Goal: Complete application form: Complete application form

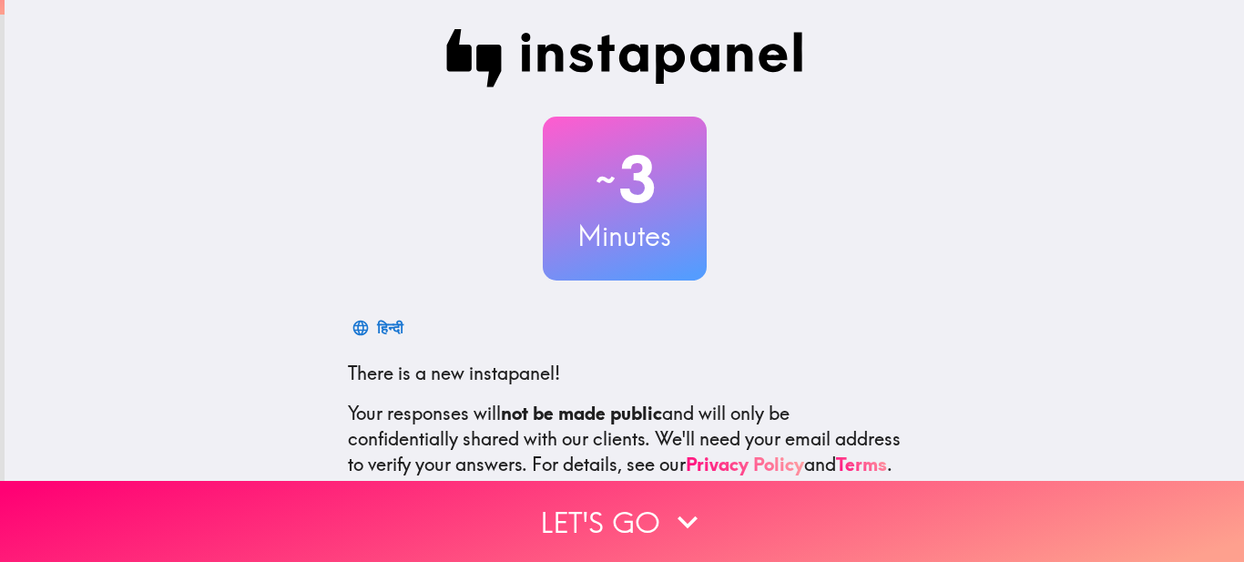
scroll to position [198, 0]
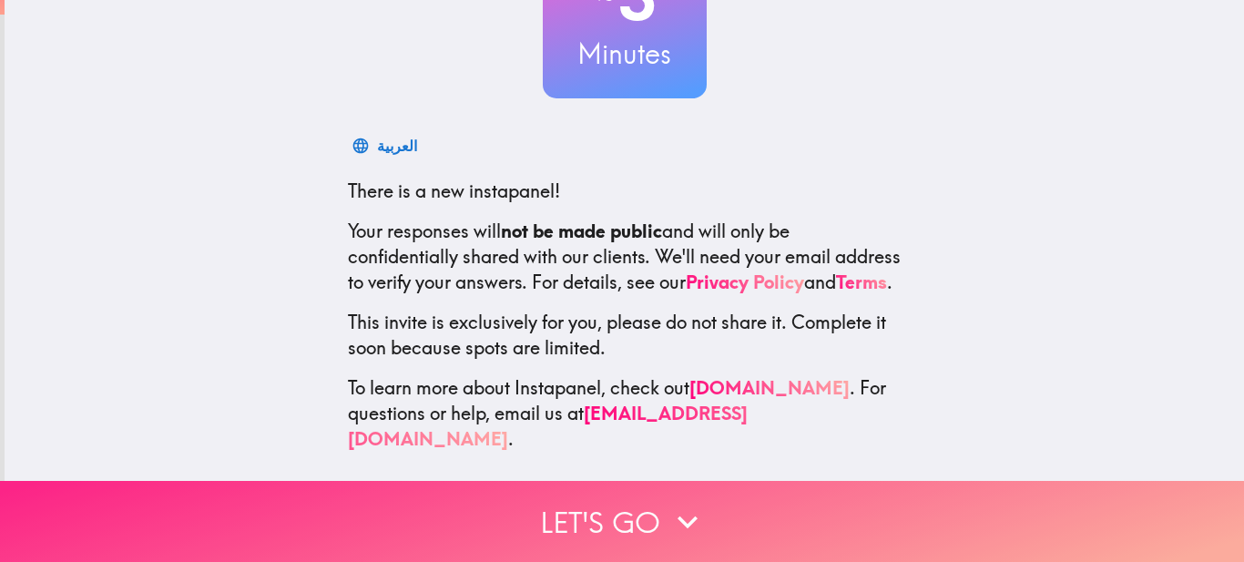
click at [667, 502] on icon "button" at bounding box center [687, 522] width 40 height 40
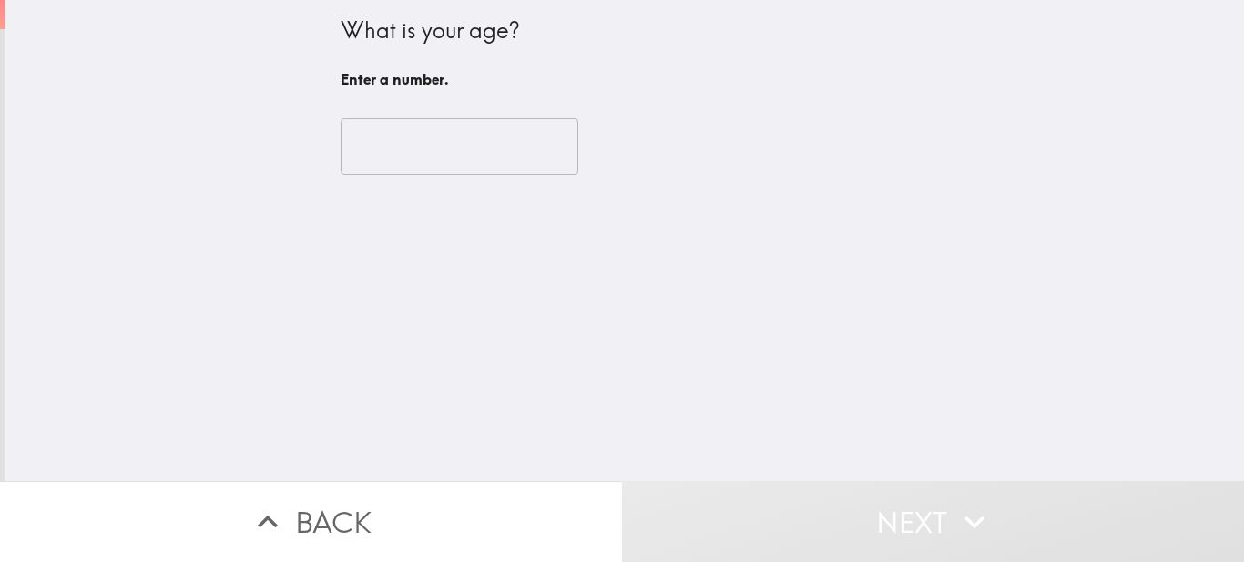
click at [382, 127] on input "number" at bounding box center [460, 146] width 238 height 56
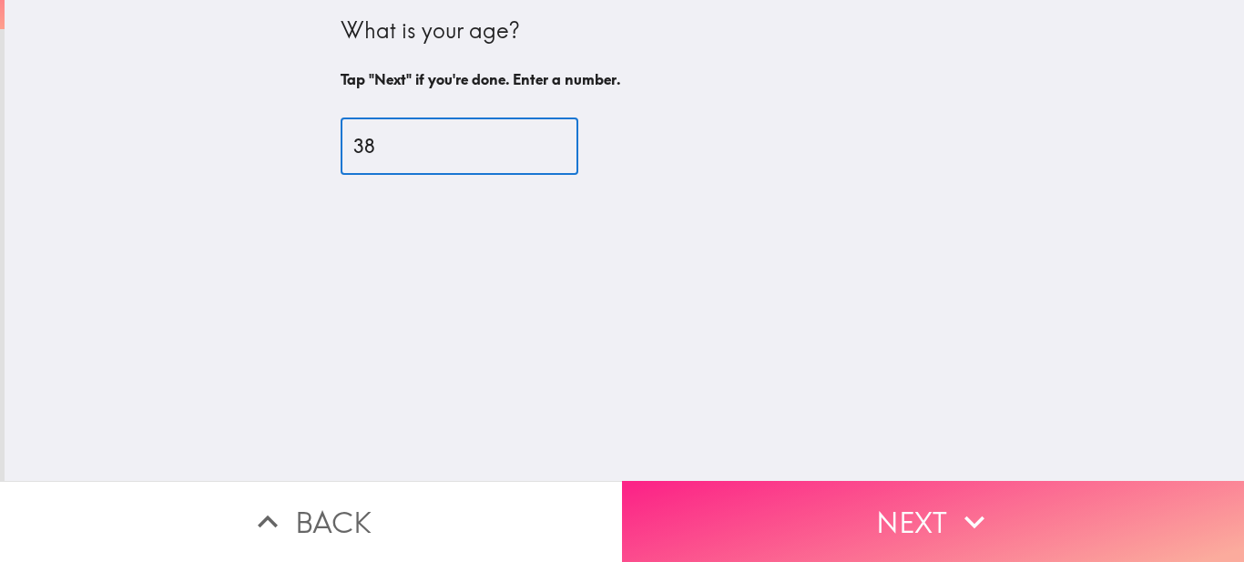
type input "38"
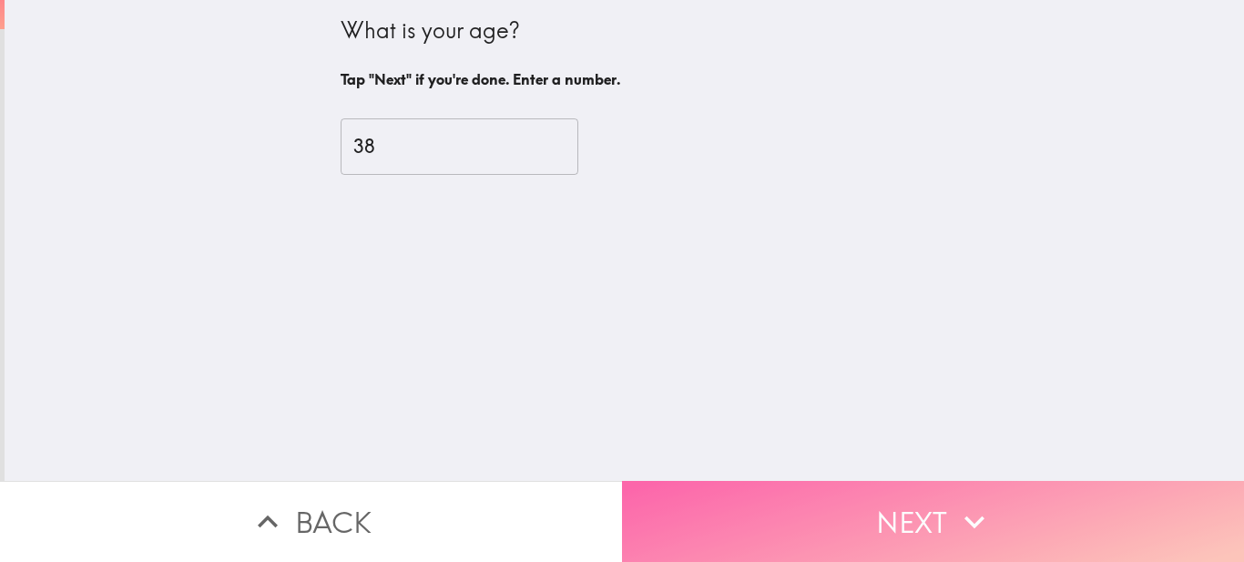
click at [789, 499] on button "Next" at bounding box center [933, 521] width 622 height 81
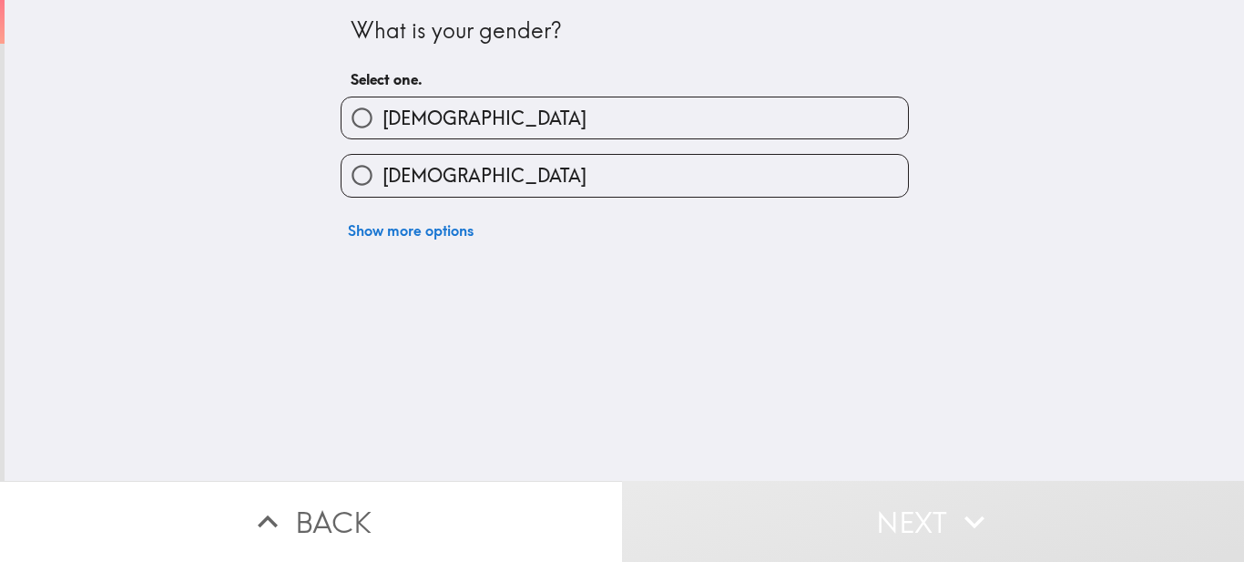
click at [412, 171] on span "[DEMOGRAPHIC_DATA]" at bounding box center [484, 175] width 204 height 25
click at [382, 171] on input "[DEMOGRAPHIC_DATA]" at bounding box center [361, 175] width 41 height 41
radio input "true"
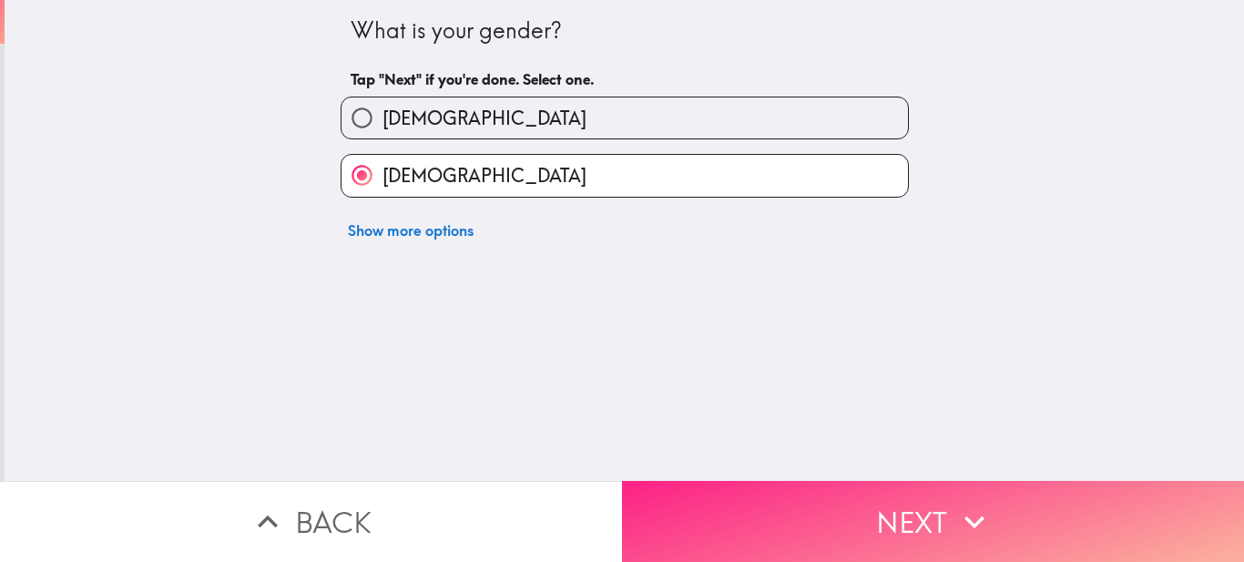
click at [769, 487] on button "Next" at bounding box center [933, 521] width 622 height 81
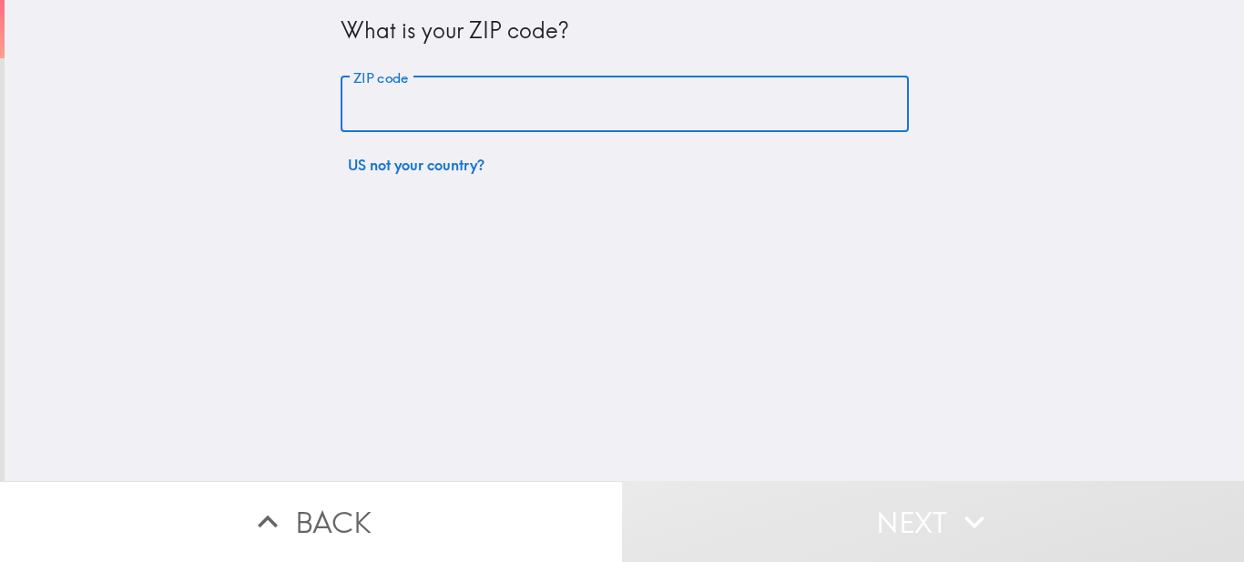
drag, startPoint x: 395, startPoint y: 114, endPoint x: 405, endPoint y: 116, distance: 10.2
click at [397, 114] on input "ZIP code" at bounding box center [625, 104] width 568 height 56
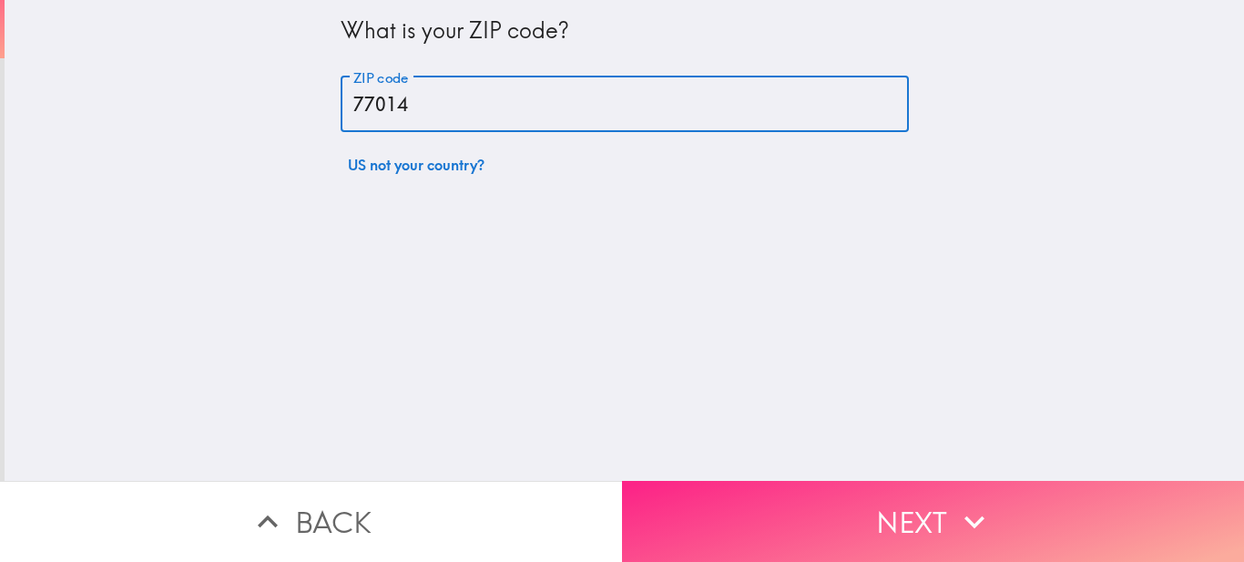
type input "77014"
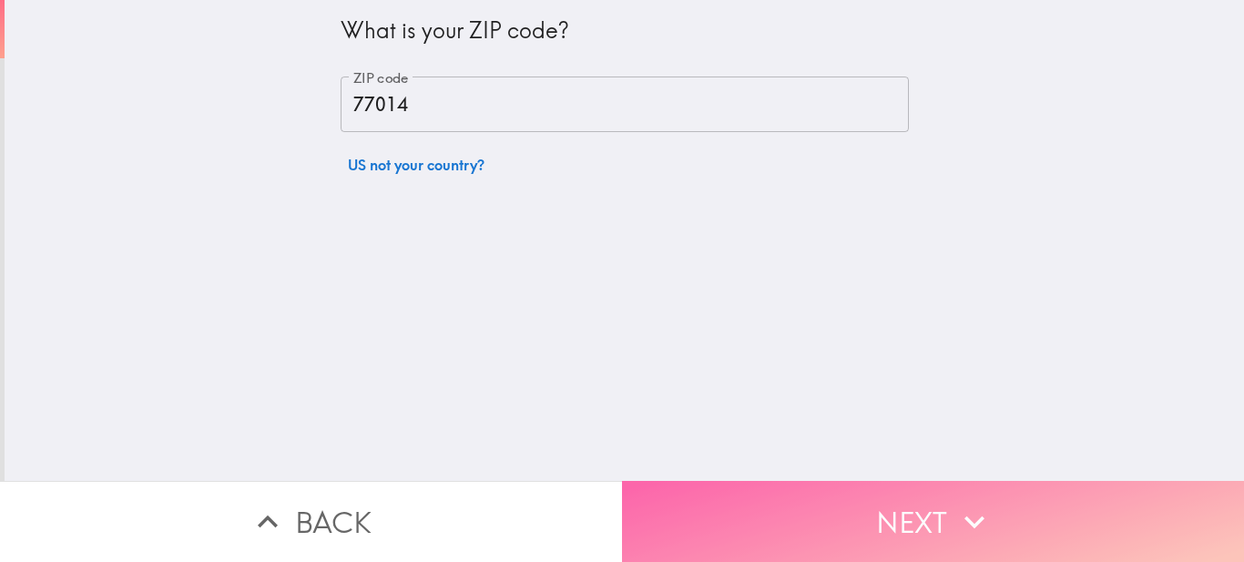
click at [888, 507] on button "Next" at bounding box center [933, 521] width 622 height 81
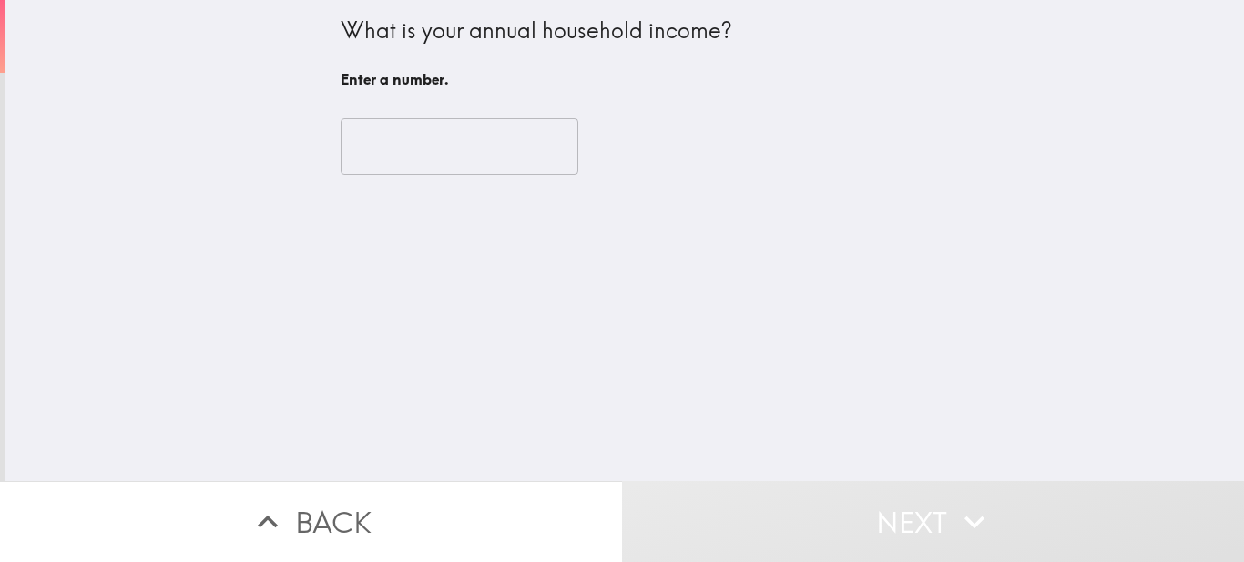
click at [431, 153] on input "number" at bounding box center [460, 146] width 238 height 56
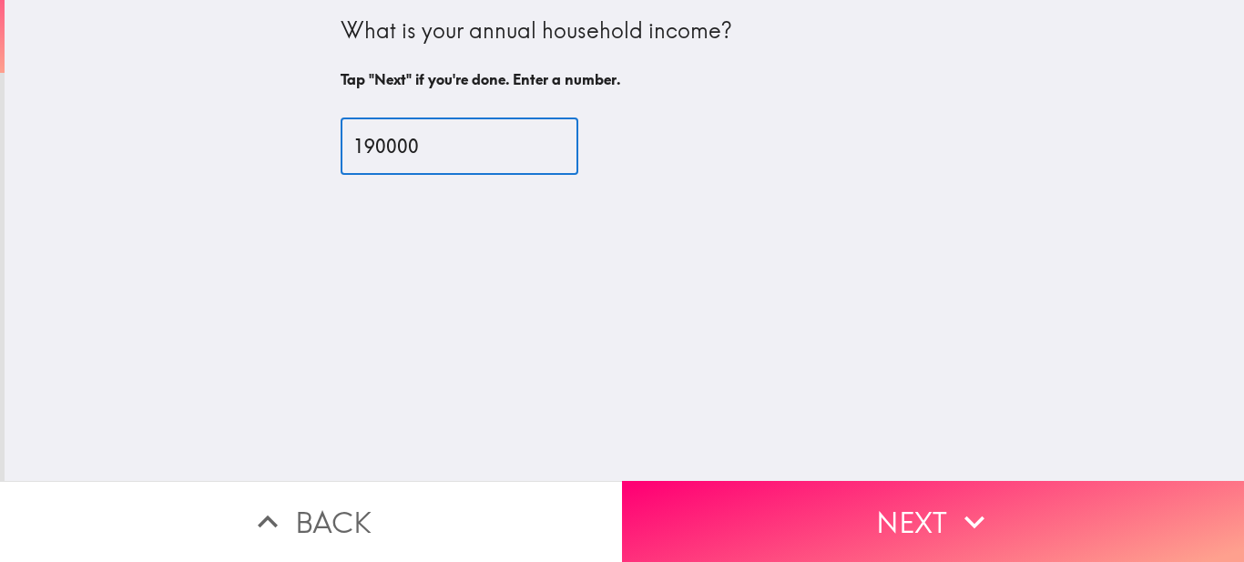
type input "190000"
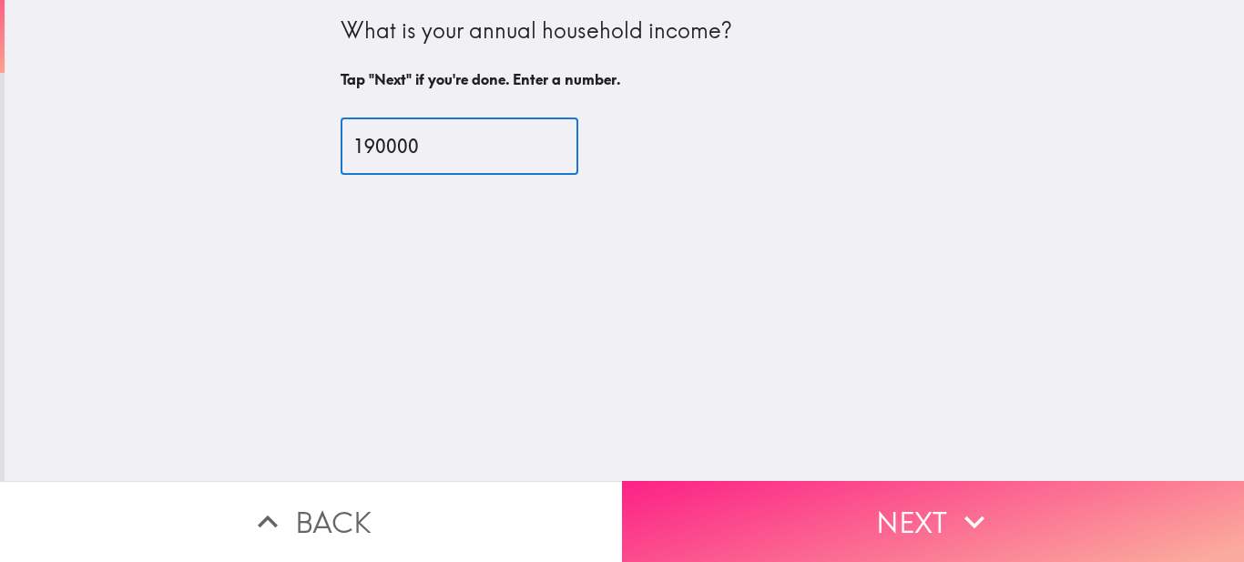
click at [881, 497] on button "Next" at bounding box center [933, 521] width 622 height 81
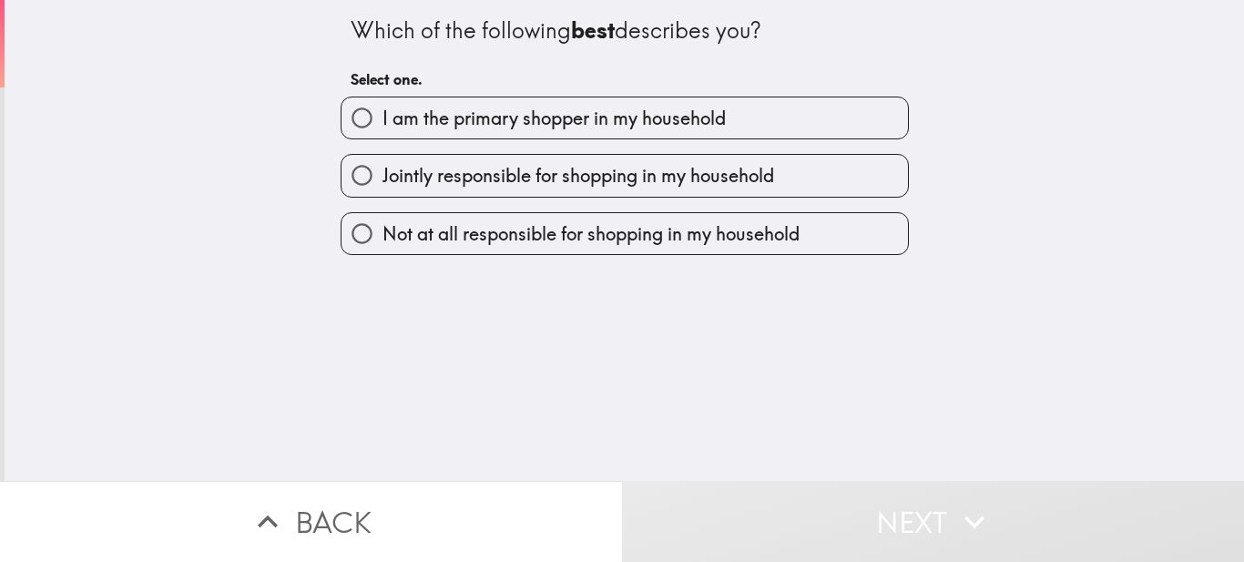
click at [346, 121] on input "I am the primary shopper in my household" at bounding box center [361, 117] width 41 height 41
radio input "true"
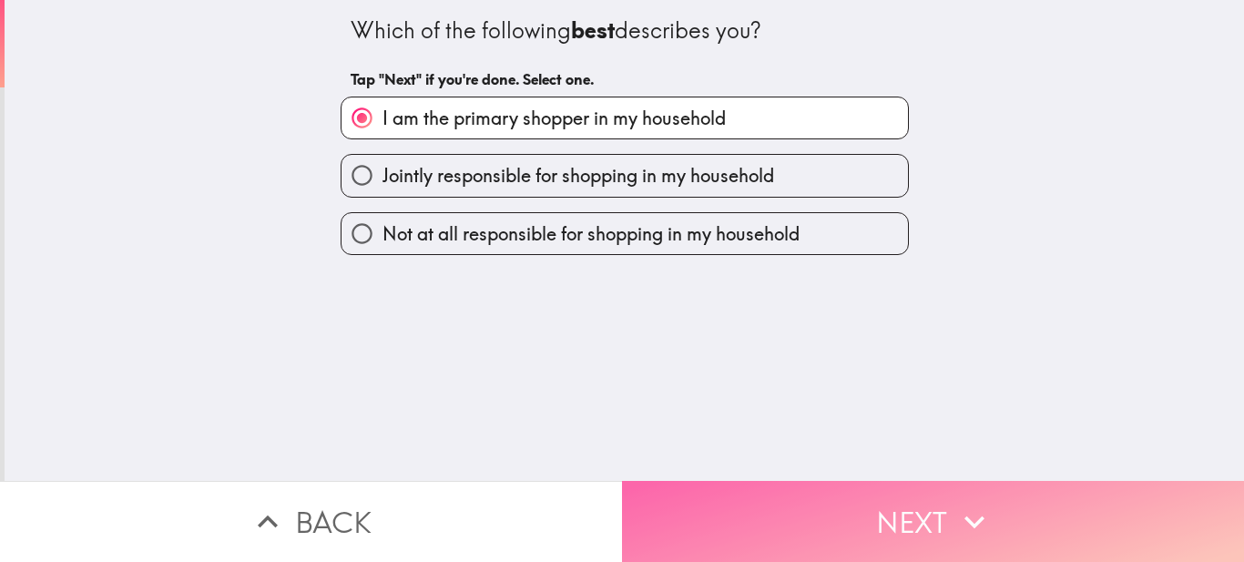
click at [733, 499] on button "Next" at bounding box center [933, 521] width 622 height 81
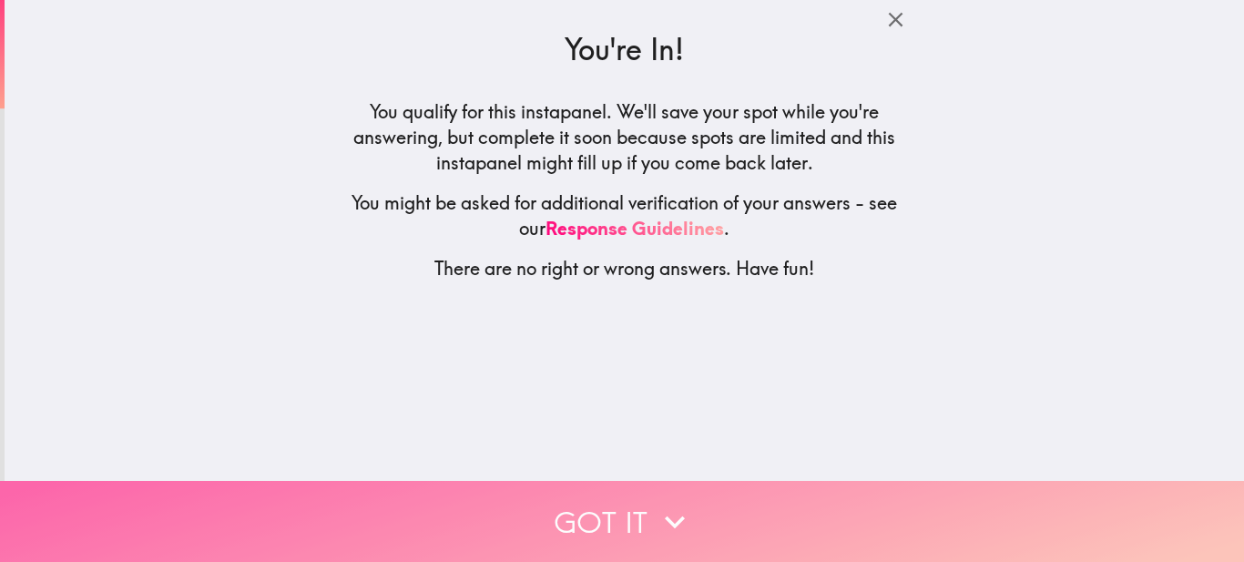
click at [644, 496] on button "Got it" at bounding box center [622, 521] width 1244 height 81
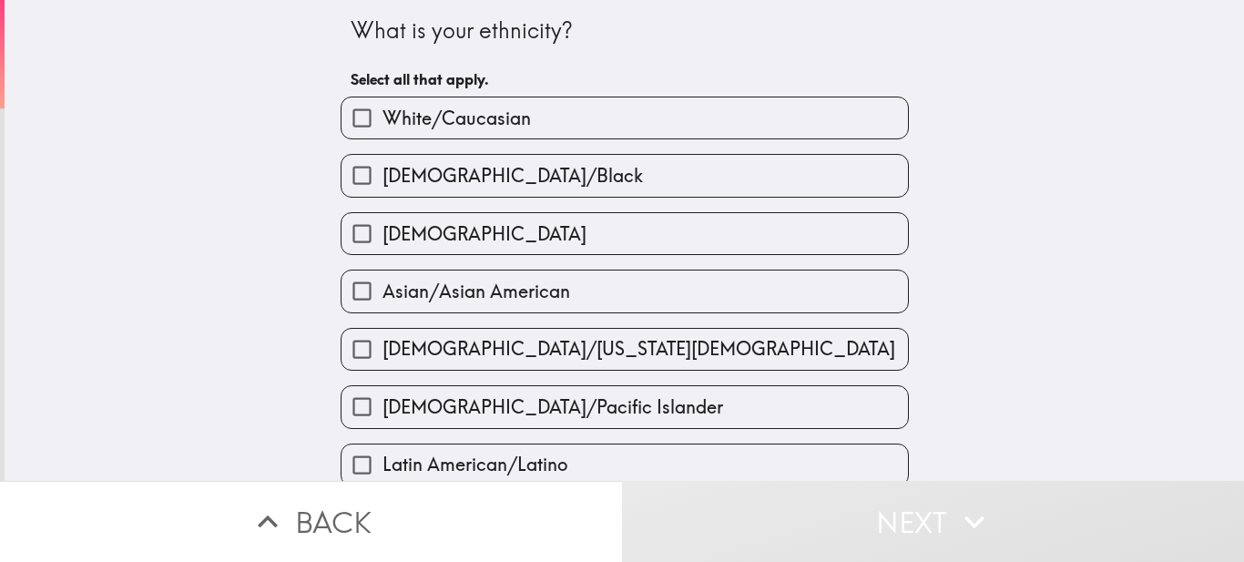
click at [418, 127] on span "White/Caucasian" at bounding box center [456, 118] width 148 height 25
click at [382, 127] on input "White/Caucasian" at bounding box center [361, 117] width 41 height 41
checkbox input "true"
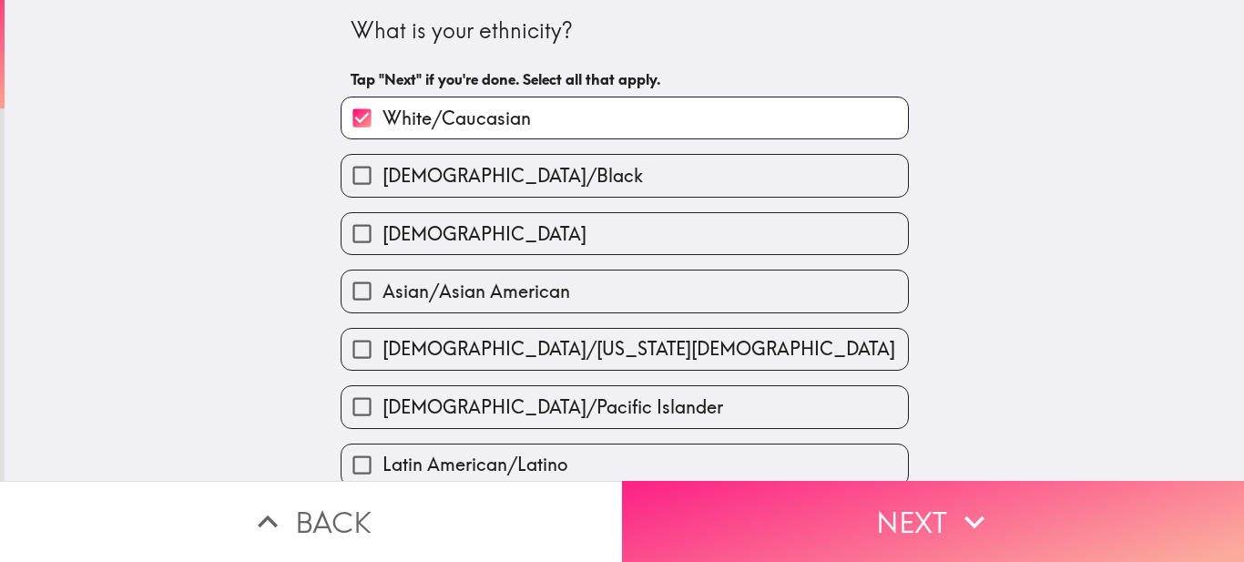
click at [735, 497] on button "Next" at bounding box center [933, 521] width 622 height 81
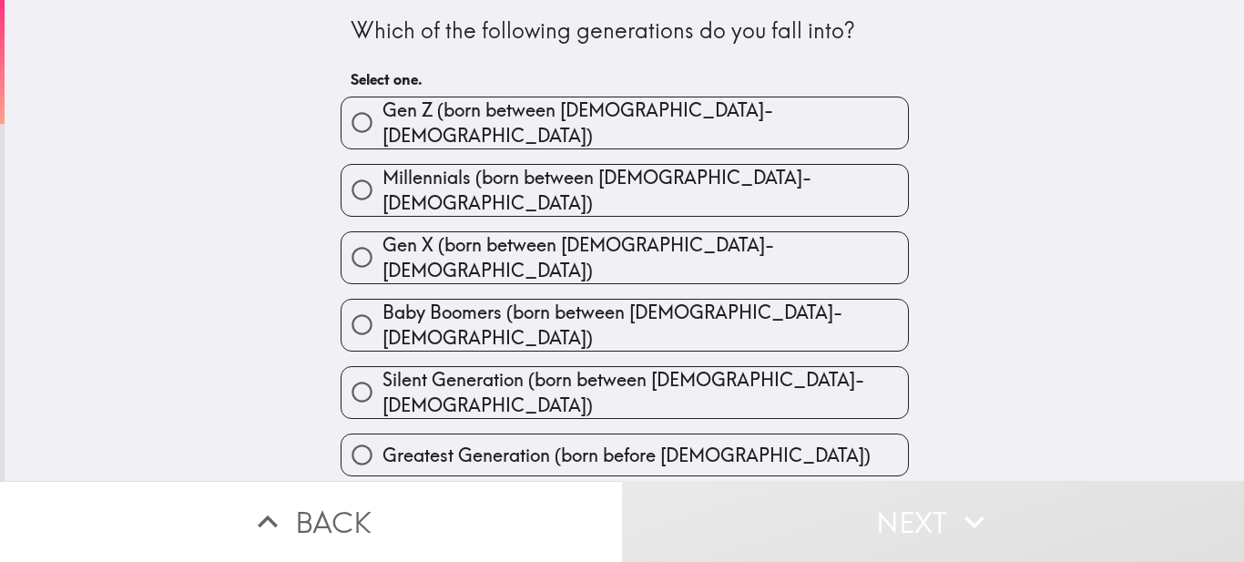
click at [425, 178] on span "Millennials (born between [DEMOGRAPHIC_DATA]-[DEMOGRAPHIC_DATA])" at bounding box center [644, 190] width 525 height 51
click at [382, 178] on input "Millennials (born between [DEMOGRAPHIC_DATA]-[DEMOGRAPHIC_DATA])" at bounding box center [361, 189] width 41 height 41
radio input "true"
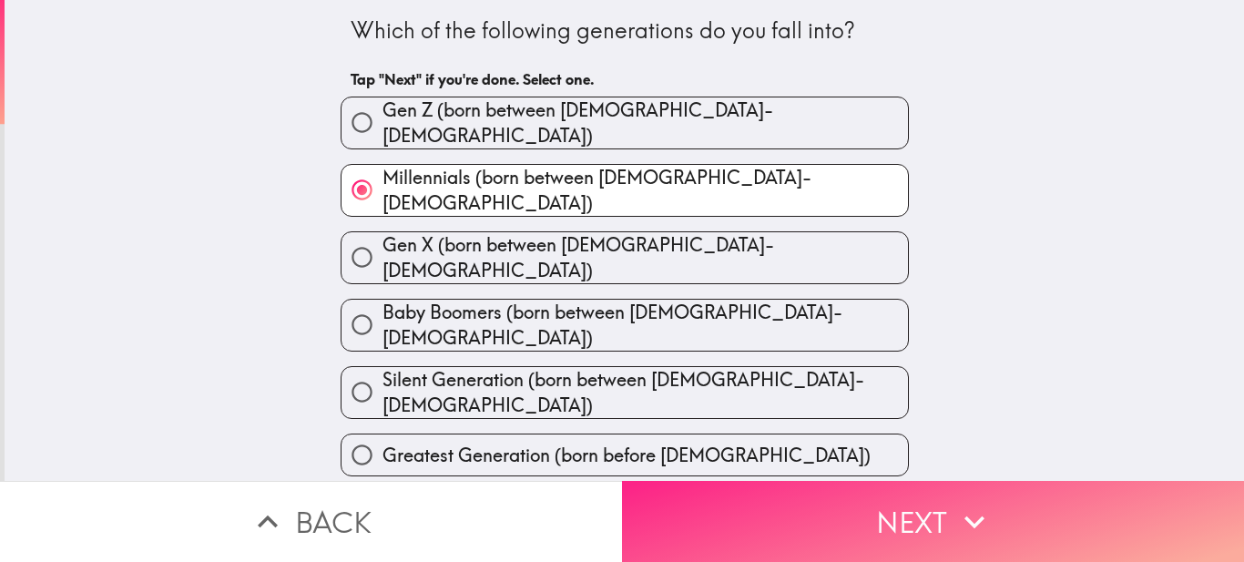
click at [883, 513] on button "Next" at bounding box center [933, 521] width 622 height 81
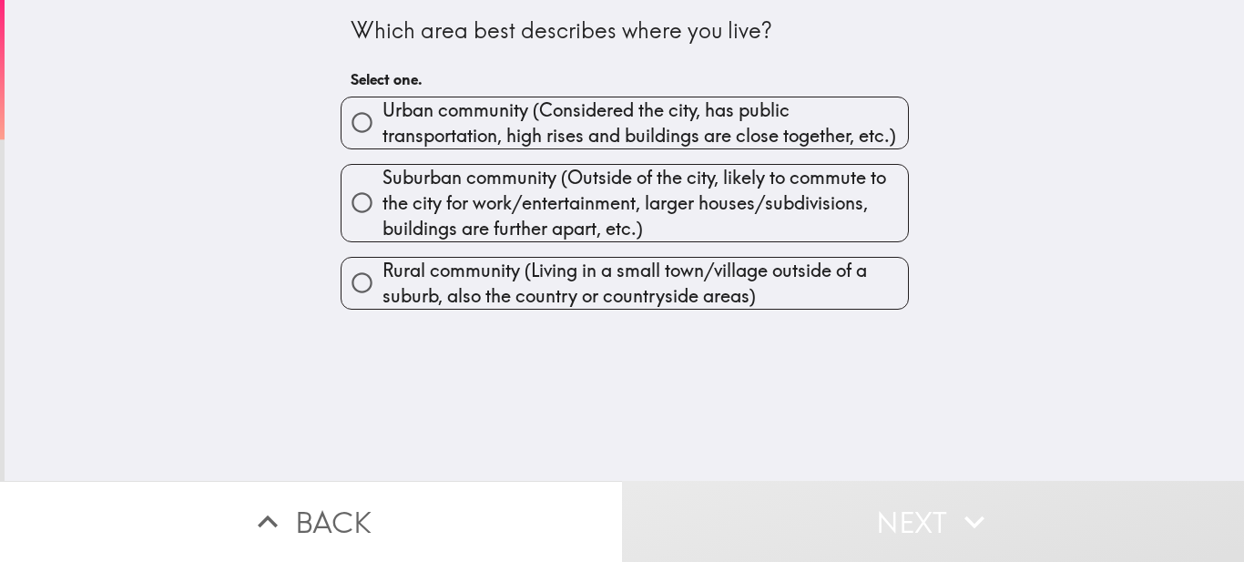
click at [382, 124] on span "Urban community (Considered the city, has public transportation, high rises and…" at bounding box center [644, 122] width 525 height 51
click at [380, 124] on input "Urban community (Considered the city, has public transportation, high rises and…" at bounding box center [361, 122] width 41 height 41
radio input "true"
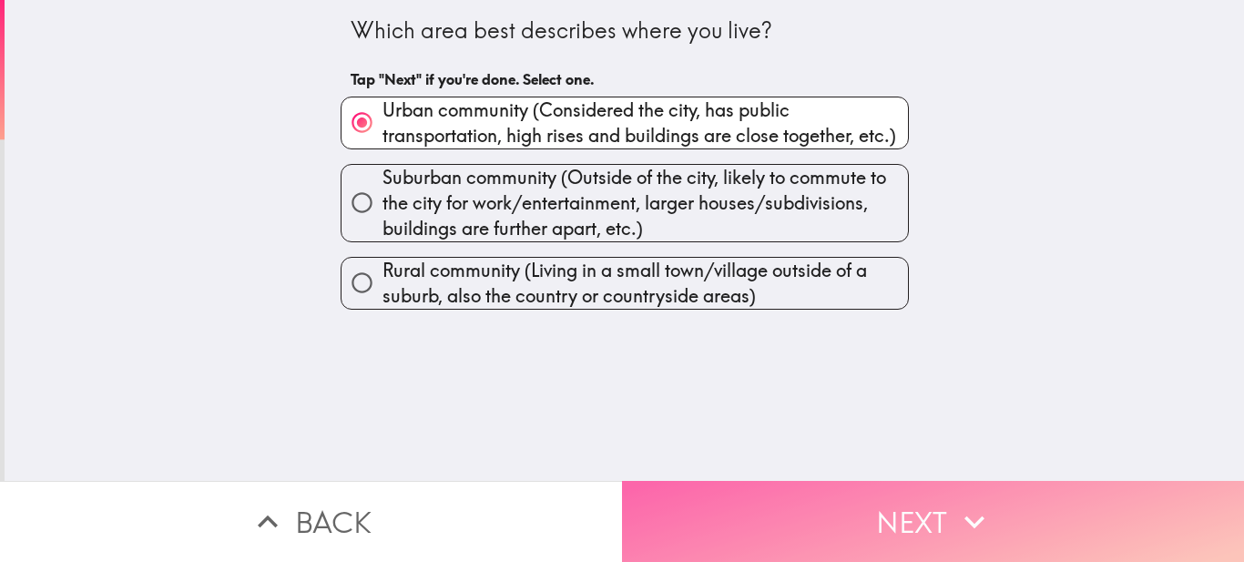
click at [736, 495] on button "Next" at bounding box center [933, 521] width 622 height 81
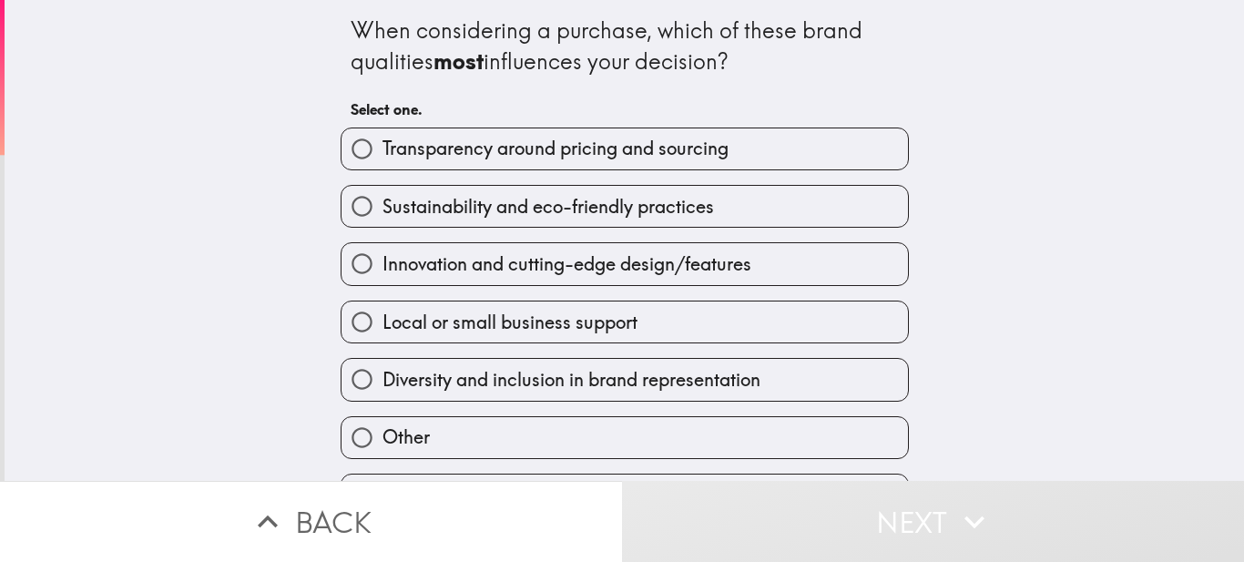
click at [362, 160] on input "Transparency around pricing and sourcing" at bounding box center [361, 148] width 41 height 41
radio input "true"
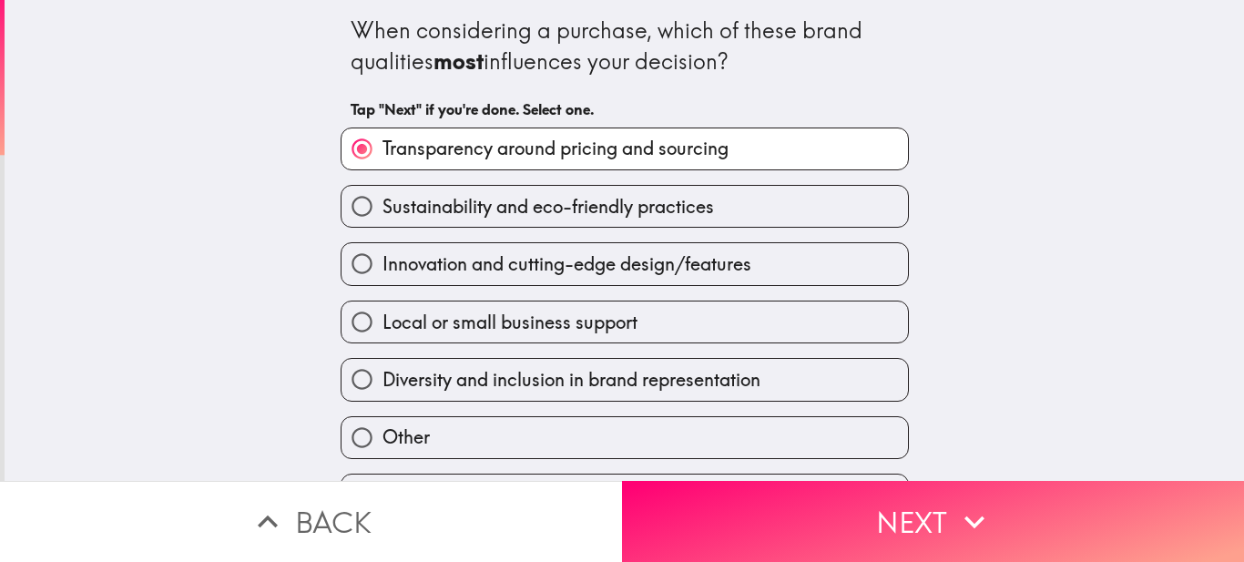
click at [352, 310] on input "Local or small business support" at bounding box center [361, 321] width 41 height 41
radio input "true"
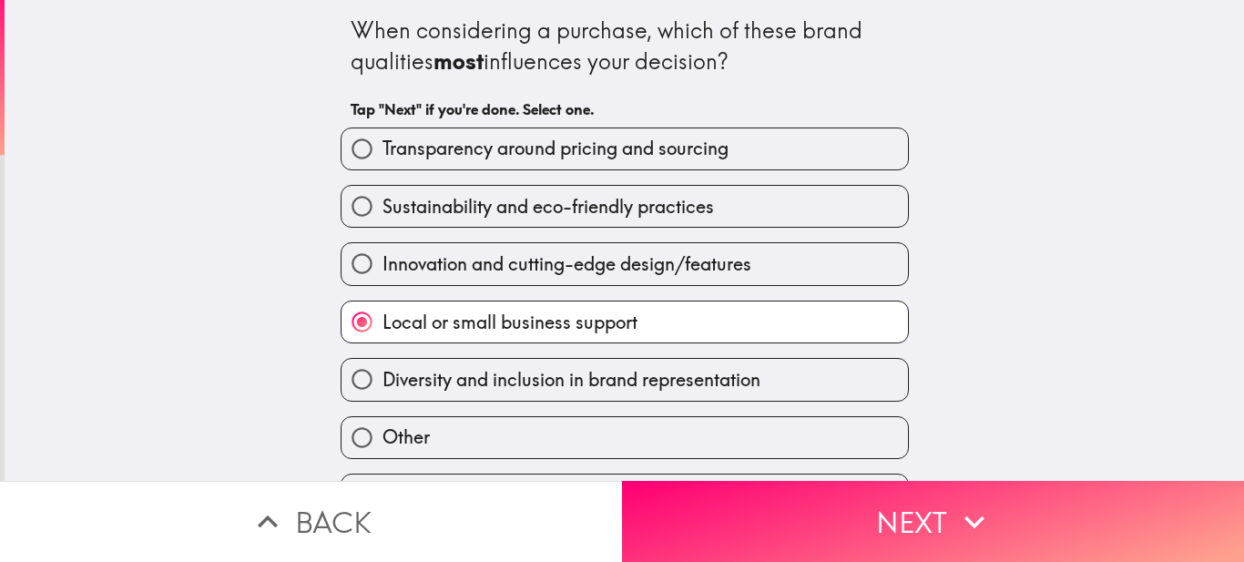
click at [352, 208] on input "Sustainability and eco-friendly practices" at bounding box center [361, 206] width 41 height 41
radio input "true"
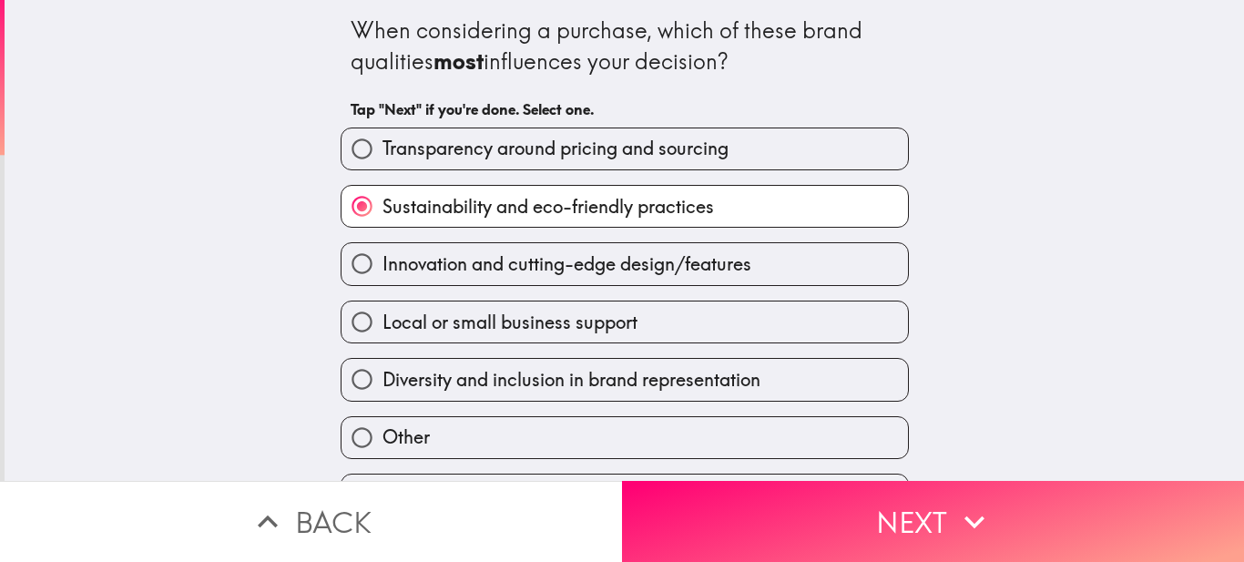
scroll to position [52, 0]
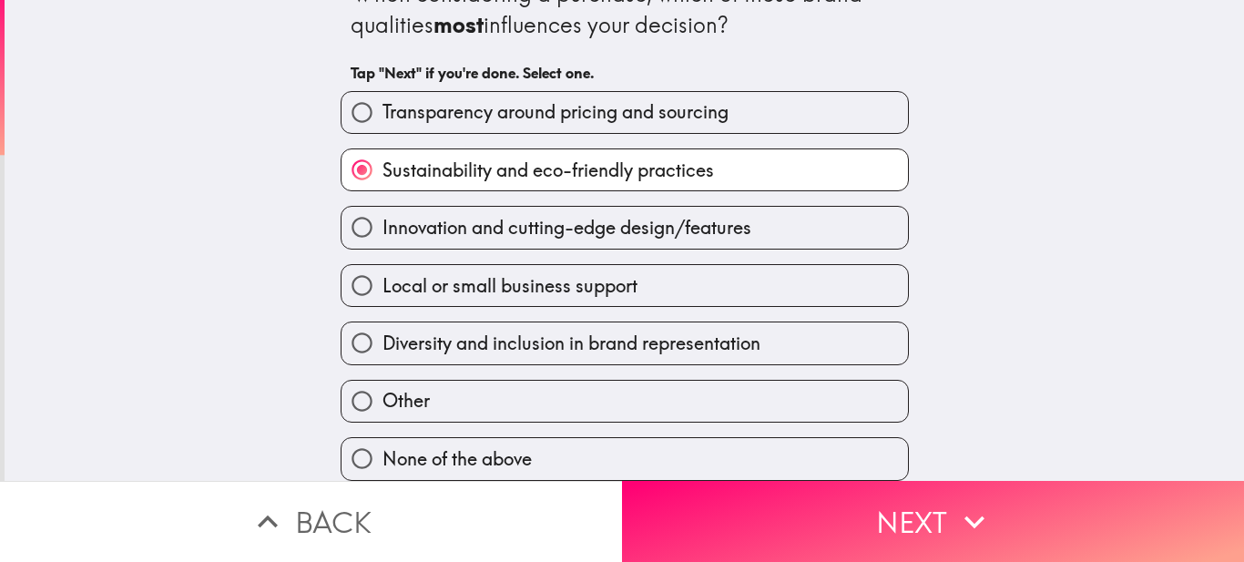
click at [374, 322] on label "Diversity and inclusion in brand representation" at bounding box center [624, 342] width 566 height 41
click at [374, 322] on input "Diversity and inclusion in brand representation" at bounding box center [361, 342] width 41 height 41
radio input "true"
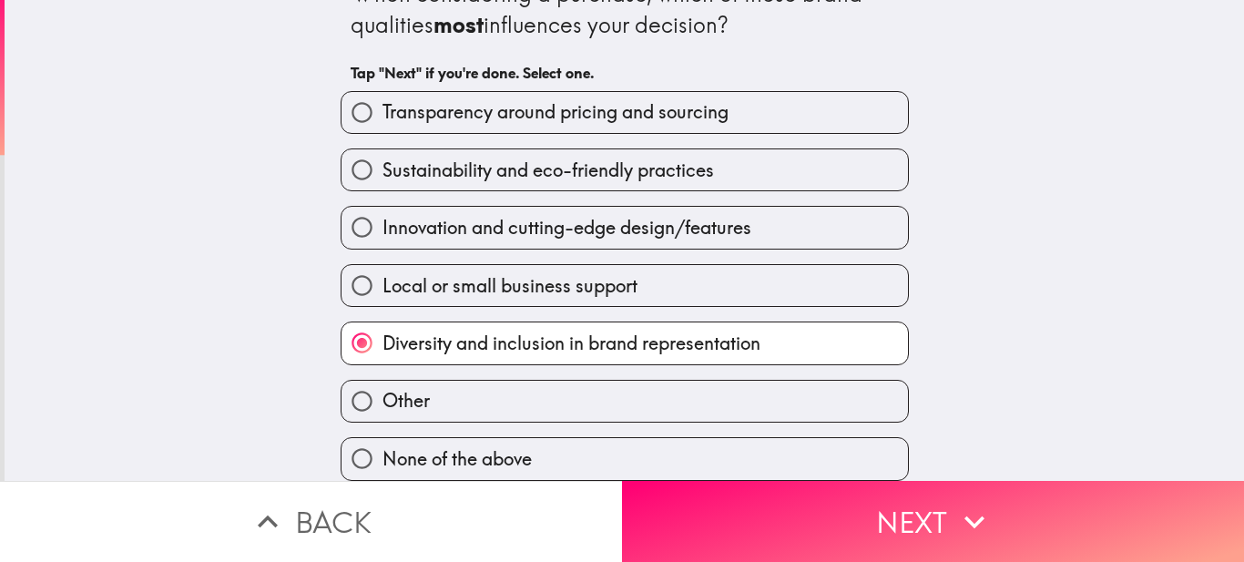
click at [362, 283] on input "Local or small business support" at bounding box center [361, 285] width 41 height 41
radio input "true"
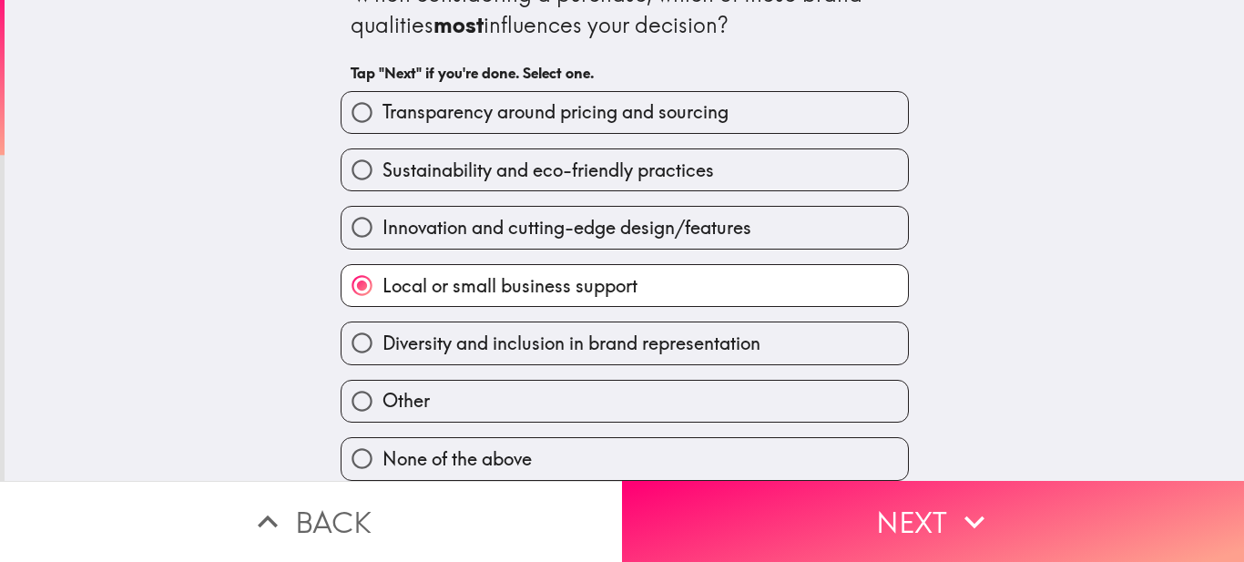
click at [389, 99] on span "Transparency around pricing and sourcing" at bounding box center [555, 111] width 346 height 25
click at [382, 95] on input "Transparency around pricing and sourcing" at bounding box center [361, 112] width 41 height 41
radio input "true"
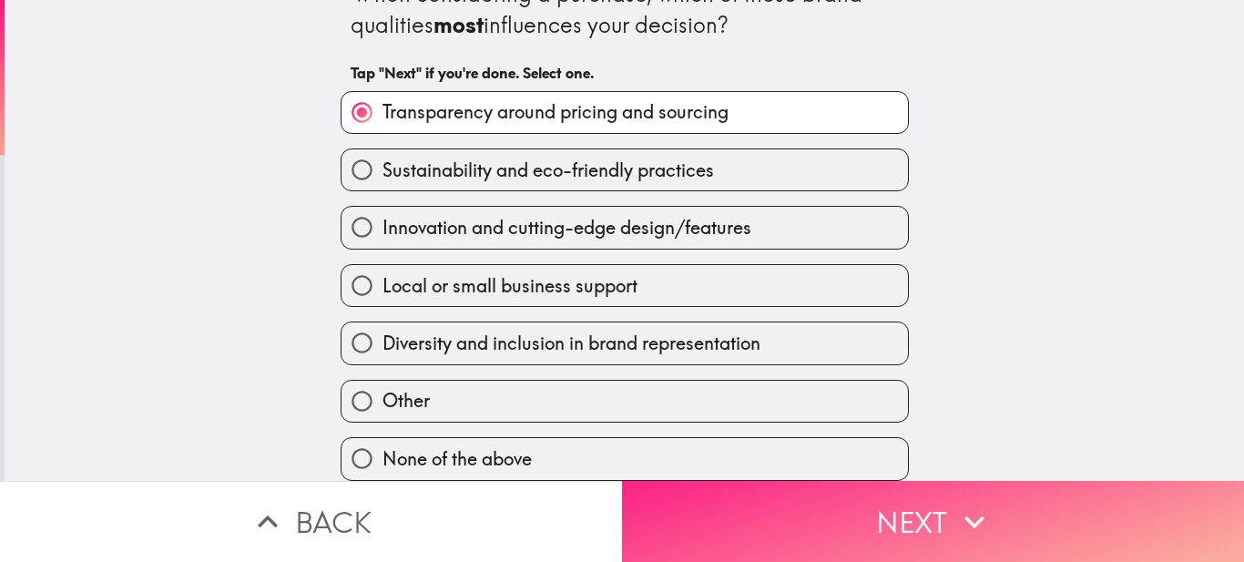
click at [776, 481] on button "Next" at bounding box center [933, 521] width 622 height 81
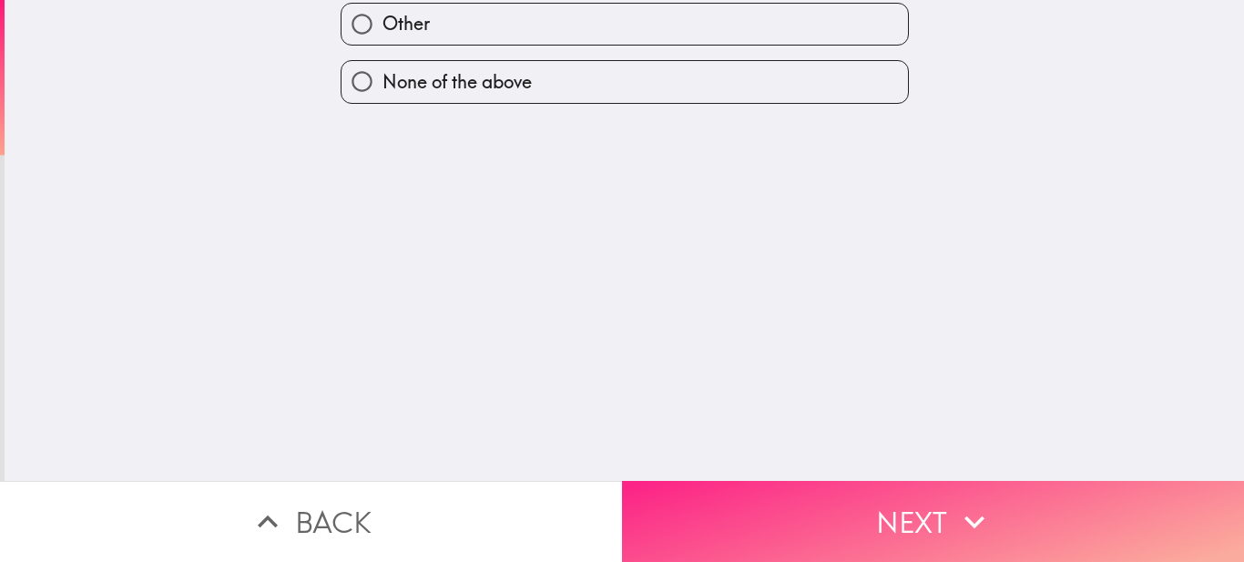
scroll to position [0, 0]
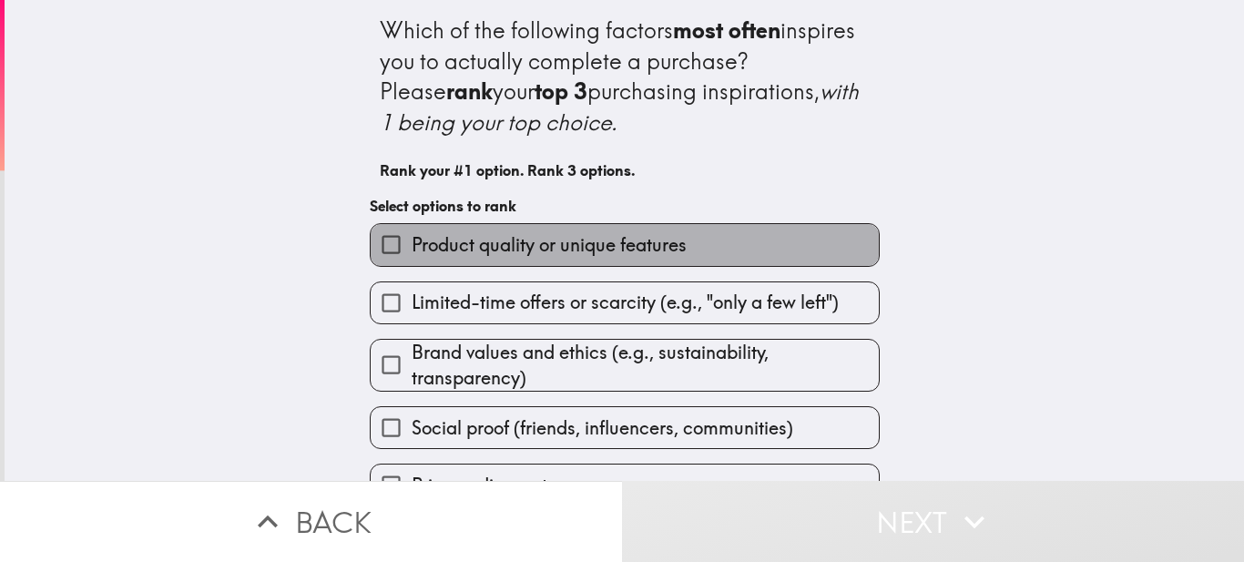
click at [426, 259] on label "Product quality or unique features" at bounding box center [625, 244] width 508 height 41
click at [412, 259] on input "Product quality or unique features" at bounding box center [391, 244] width 41 height 41
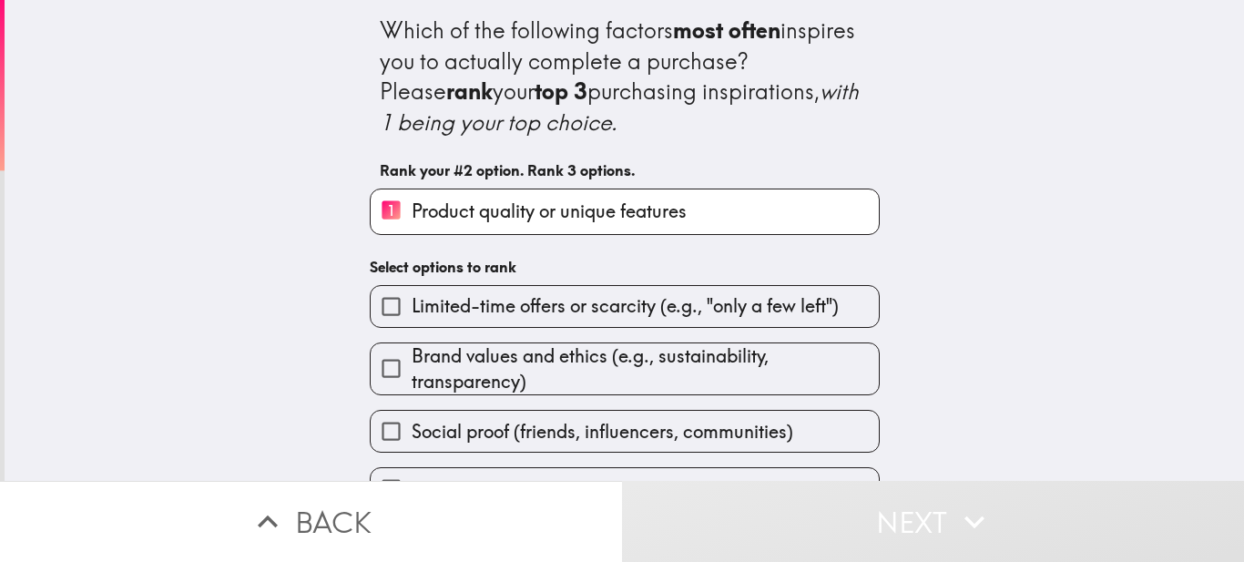
click at [371, 317] on input "Limited-time offers or scarcity (e.g., "only a few left")" at bounding box center [391, 306] width 41 height 41
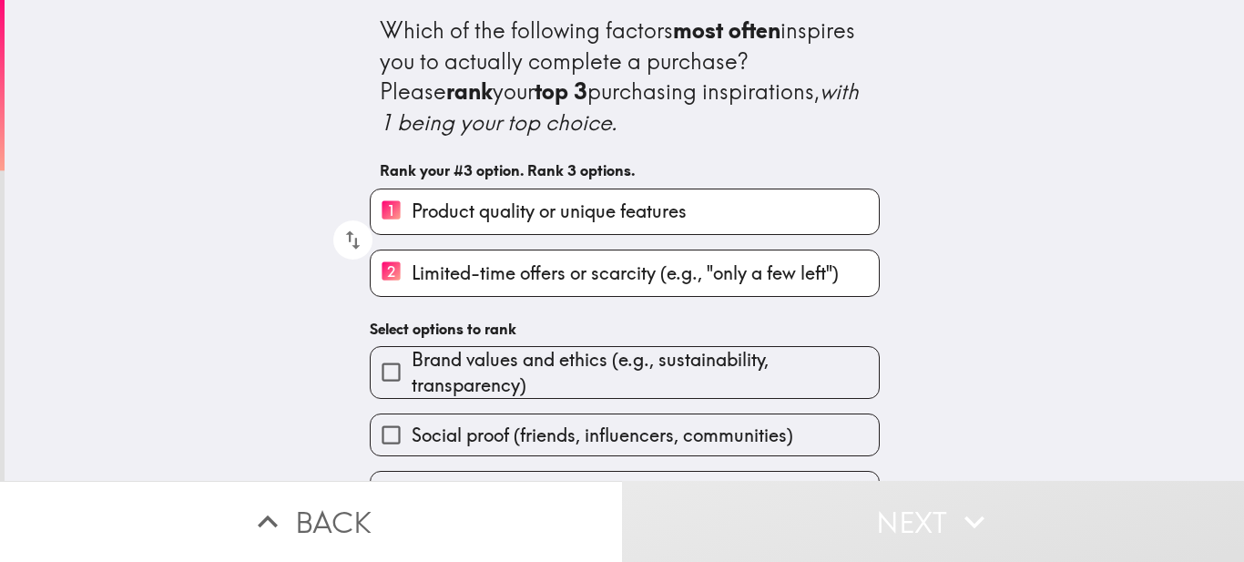
scroll to position [165, 0]
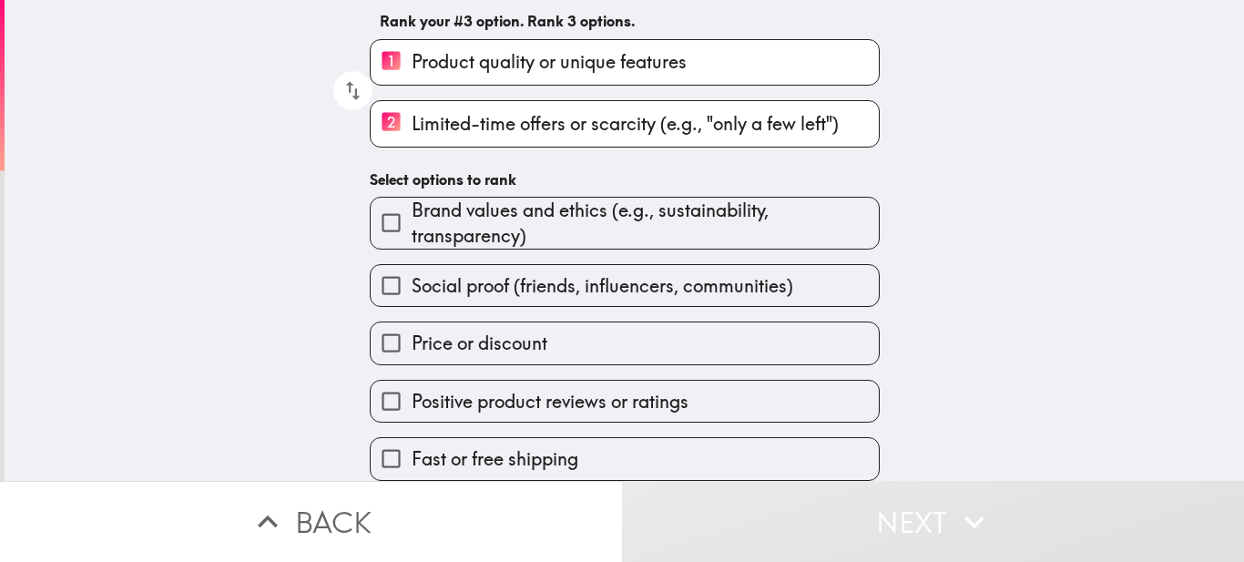
click at [382, 268] on input "Social proof (friends, influencers, communities)" at bounding box center [391, 285] width 41 height 41
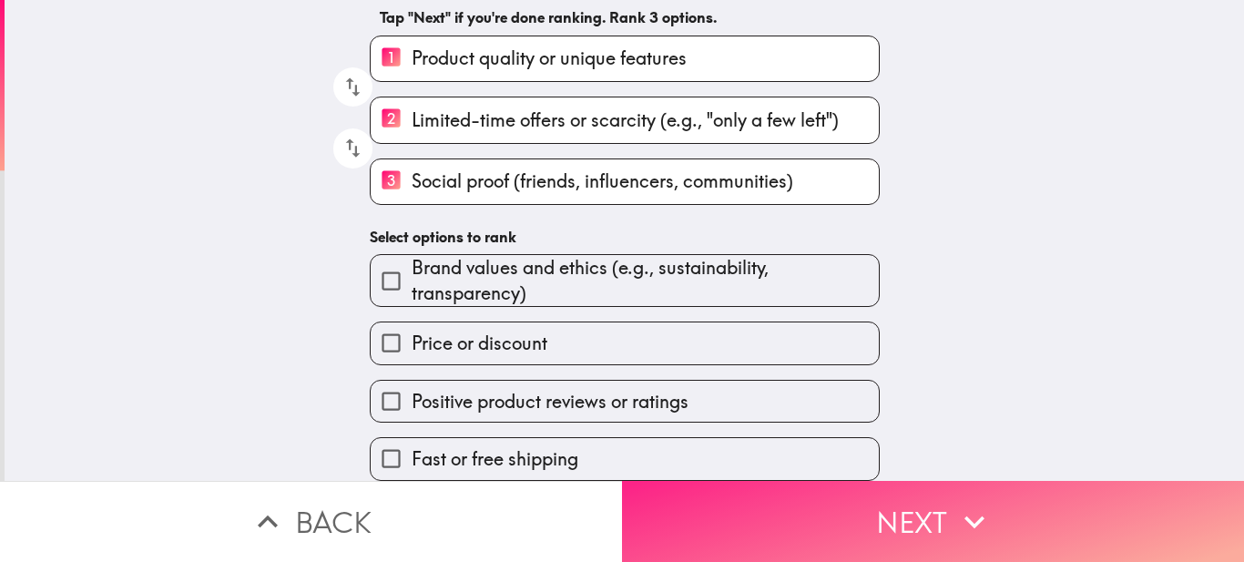
click at [696, 483] on button "Next" at bounding box center [933, 521] width 622 height 81
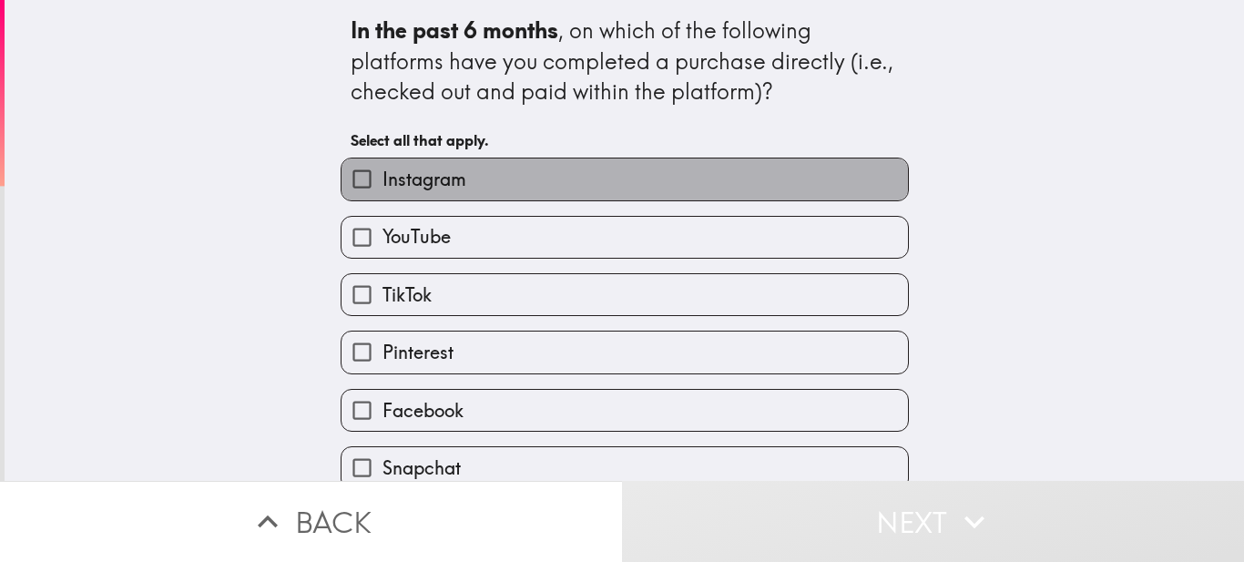
click at [382, 188] on span "Instagram" at bounding box center [424, 179] width 84 height 25
click at [373, 188] on input "Instagram" at bounding box center [361, 178] width 41 height 41
checkbox input "true"
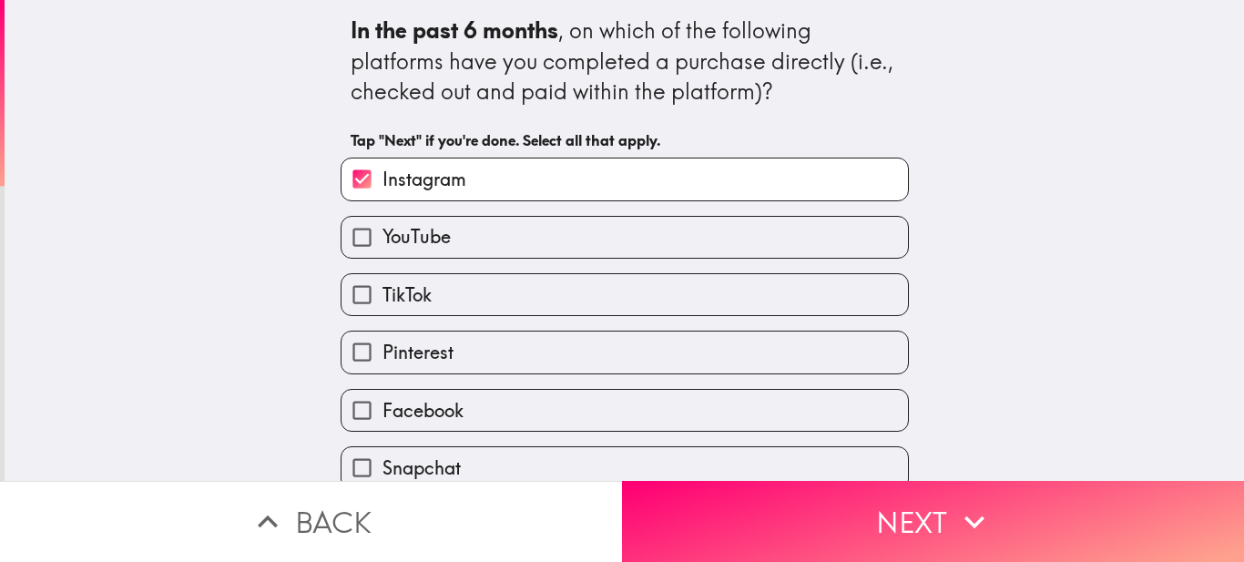
click at [421, 304] on label "TikTok" at bounding box center [624, 294] width 566 height 41
click at [382, 304] on input "TikTok" at bounding box center [361, 294] width 41 height 41
checkbox input "true"
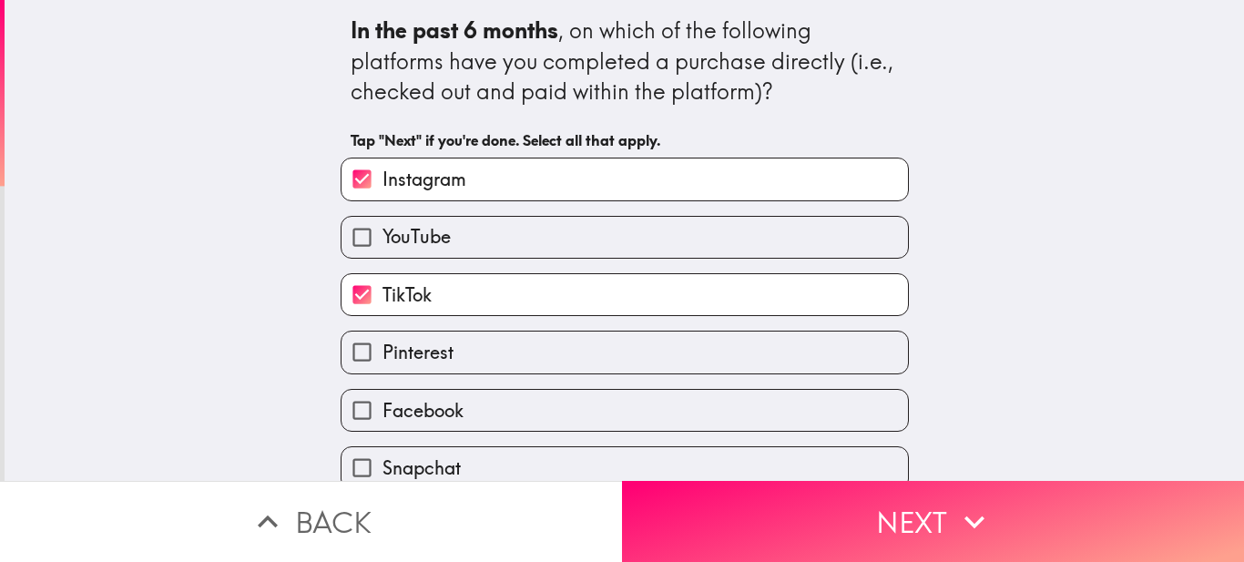
click at [437, 247] on label "YouTube" at bounding box center [624, 237] width 566 height 41
click at [382, 247] on input "YouTube" at bounding box center [361, 237] width 41 height 41
checkbox input "true"
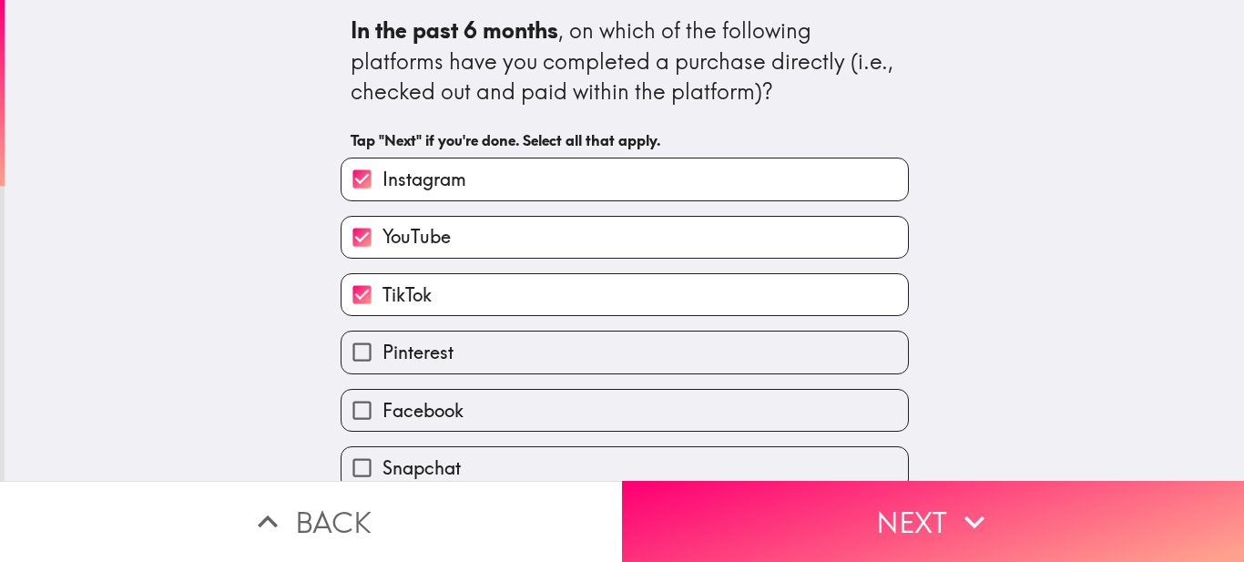
scroll to position [82, 0]
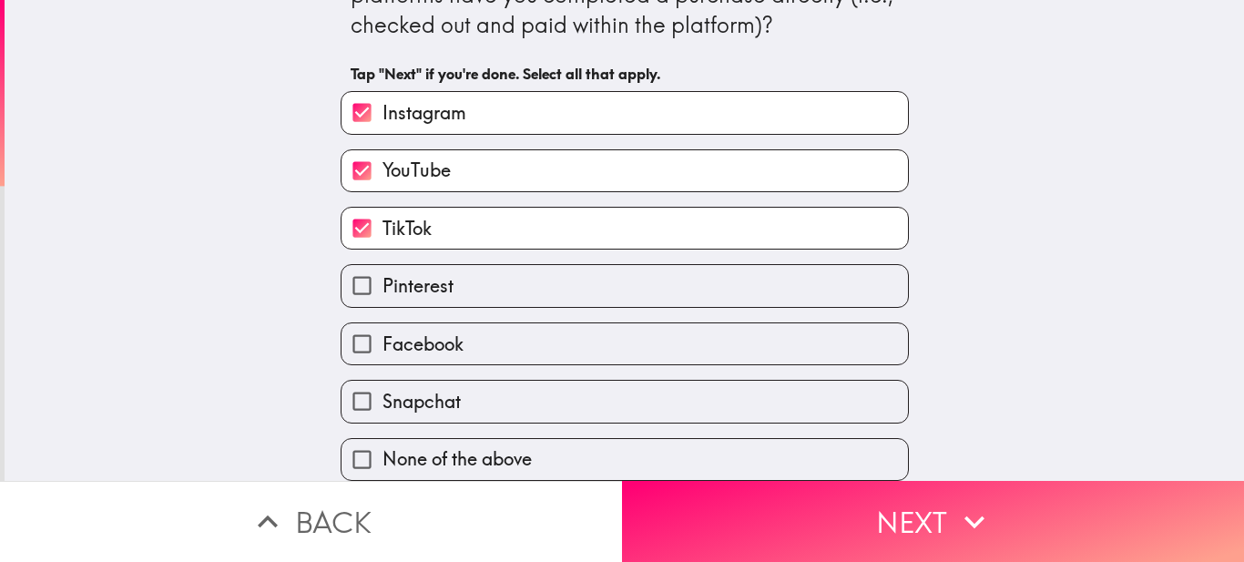
click at [457, 385] on label "Snapchat" at bounding box center [624, 401] width 566 height 41
click at [382, 385] on input "Snapchat" at bounding box center [361, 401] width 41 height 41
checkbox input "true"
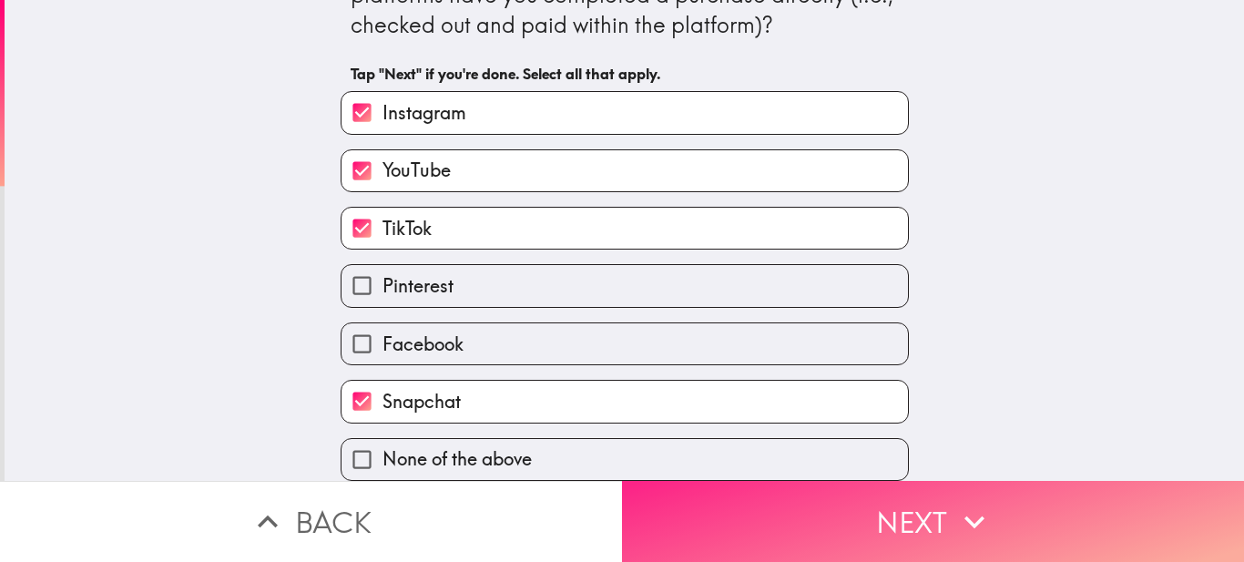
click at [876, 504] on button "Next" at bounding box center [933, 521] width 622 height 81
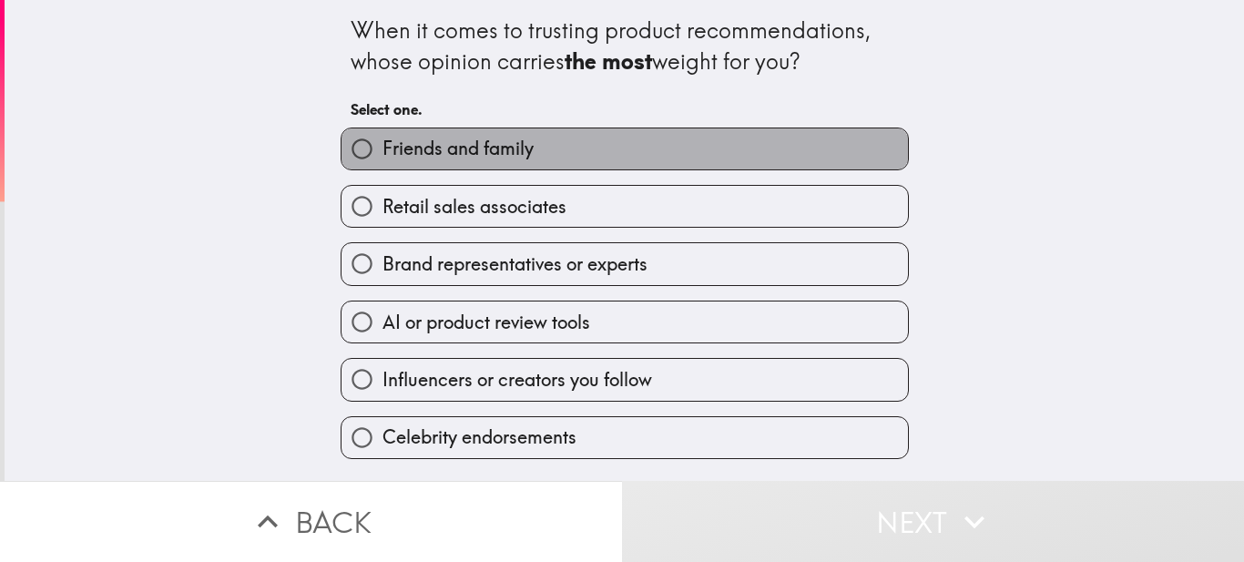
click at [404, 156] on span "Friends and family" at bounding box center [457, 148] width 151 height 25
click at [382, 156] on input "Friends and family" at bounding box center [361, 148] width 41 height 41
radio input "true"
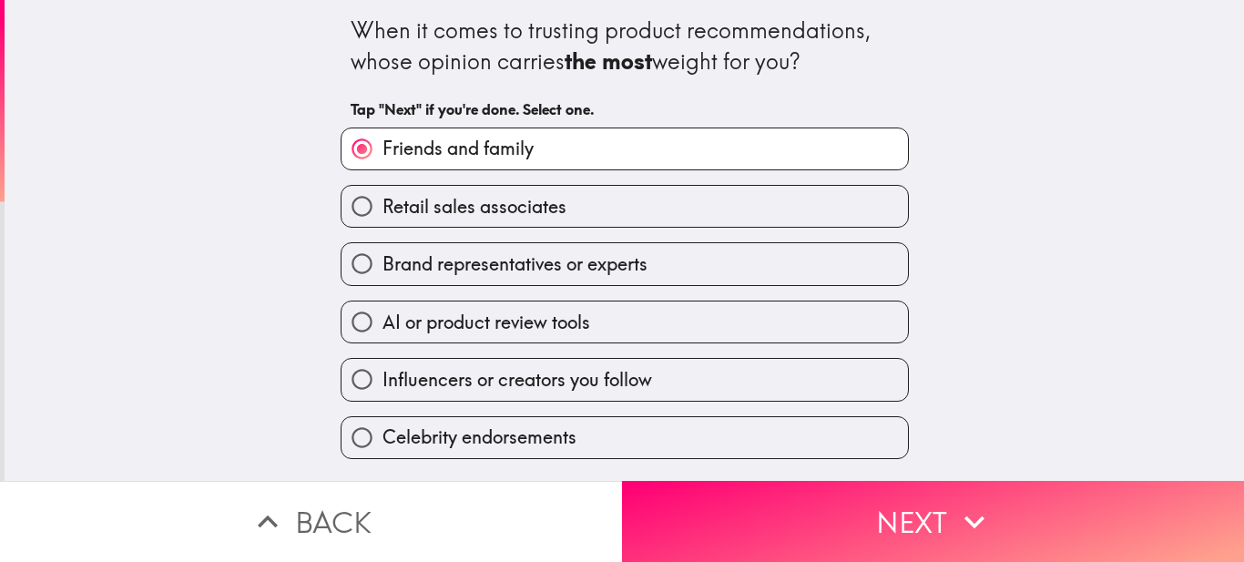
click at [347, 265] on input "Brand representatives or experts" at bounding box center [361, 263] width 41 height 41
radio input "true"
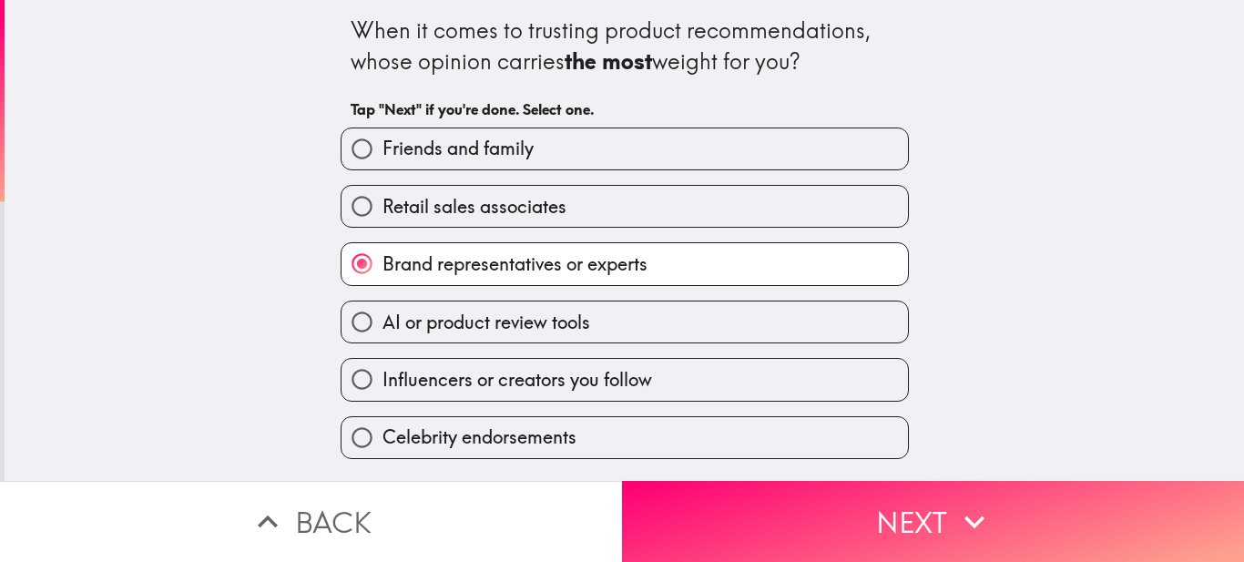
click at [345, 144] on input "Friends and family" at bounding box center [361, 148] width 41 height 41
radio input "true"
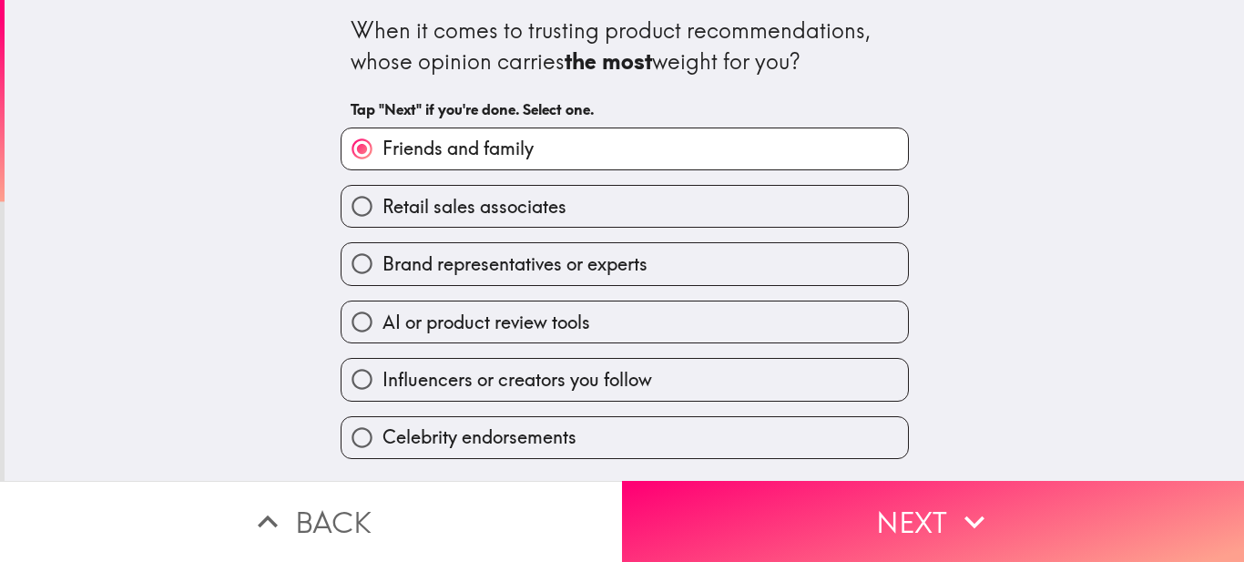
click at [354, 271] on input "Brand representatives or experts" at bounding box center [361, 263] width 41 height 41
radio input "true"
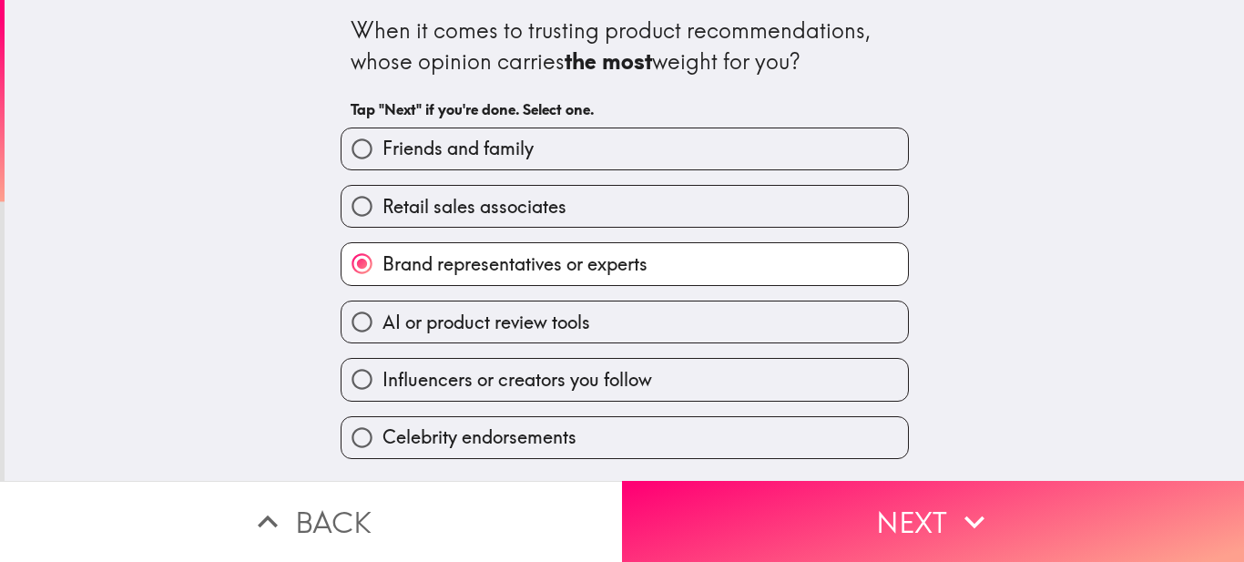
click at [352, 111] on h6 "Tap "Next" if you're done. Select one." at bounding box center [625, 109] width 548 height 20
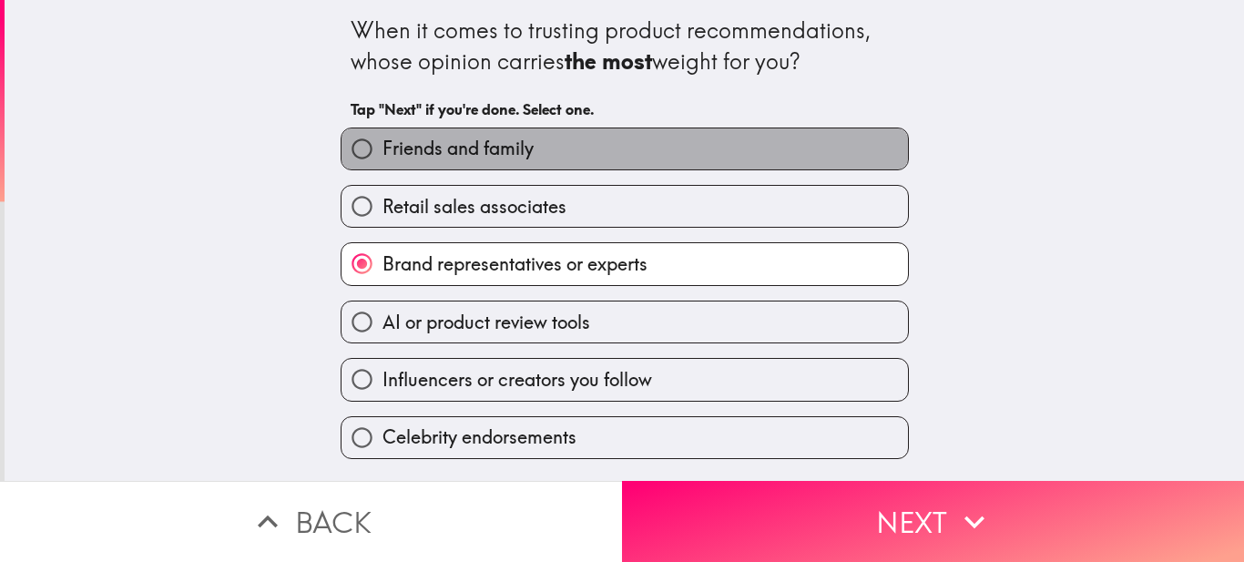
click at [378, 162] on label "Friends and family" at bounding box center [624, 148] width 566 height 41
click at [378, 162] on input "Friends and family" at bounding box center [361, 148] width 41 height 41
radio input "true"
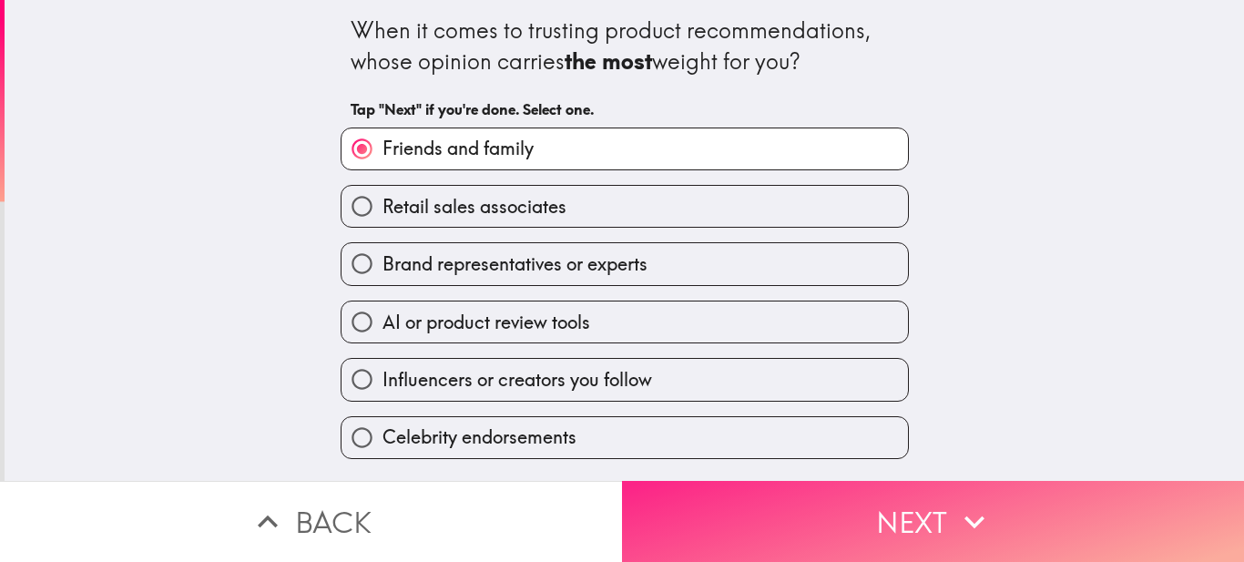
click at [653, 504] on button "Next" at bounding box center [933, 521] width 622 height 81
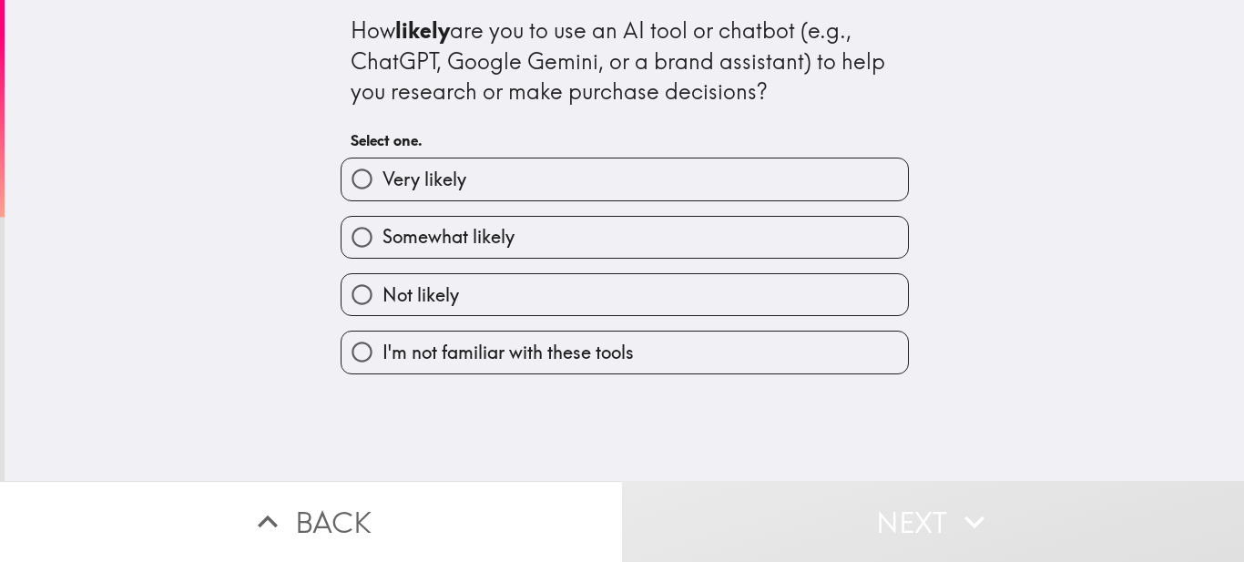
click at [341, 182] on input "Very likely" at bounding box center [361, 178] width 41 height 41
radio input "true"
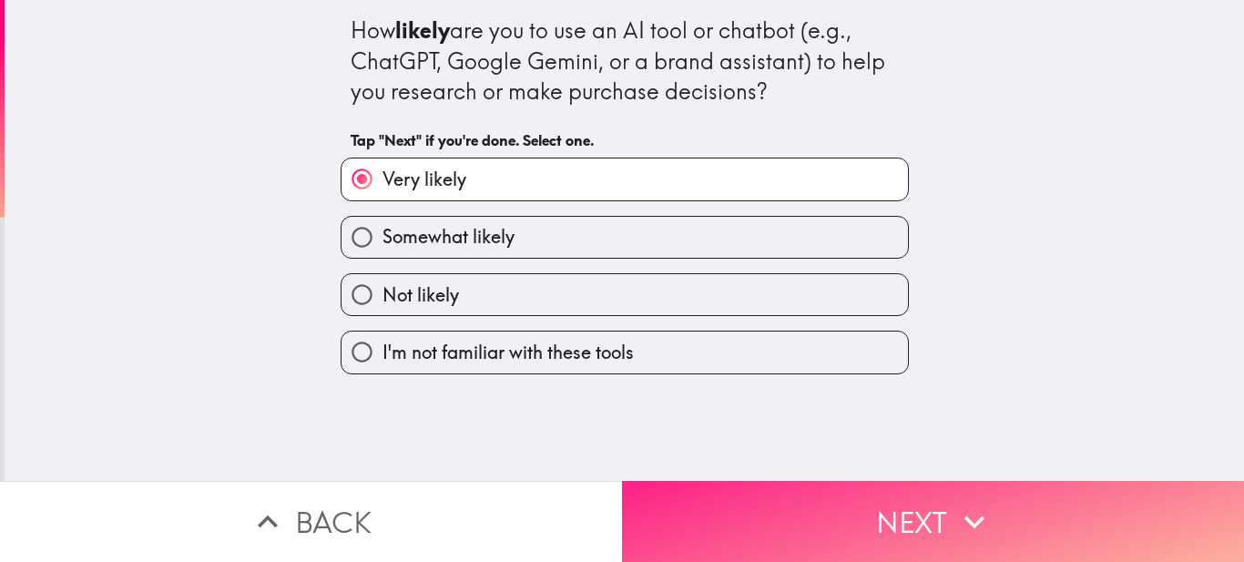
click at [766, 501] on button "Next" at bounding box center [933, 521] width 622 height 81
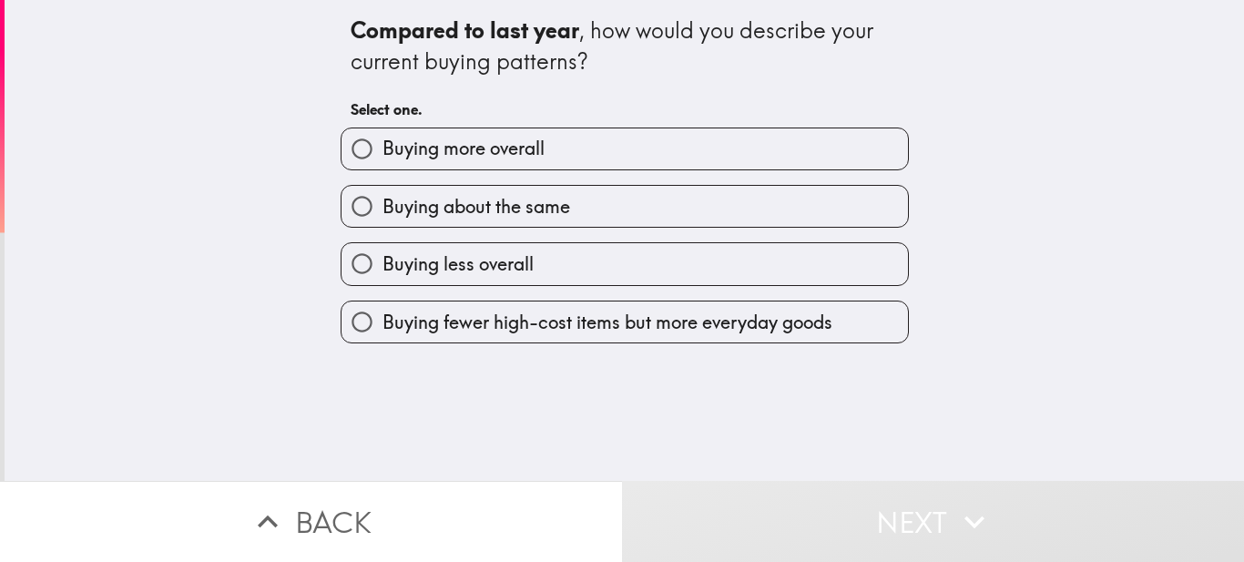
click at [355, 156] on input "Buying more overall" at bounding box center [361, 148] width 41 height 41
radio input "true"
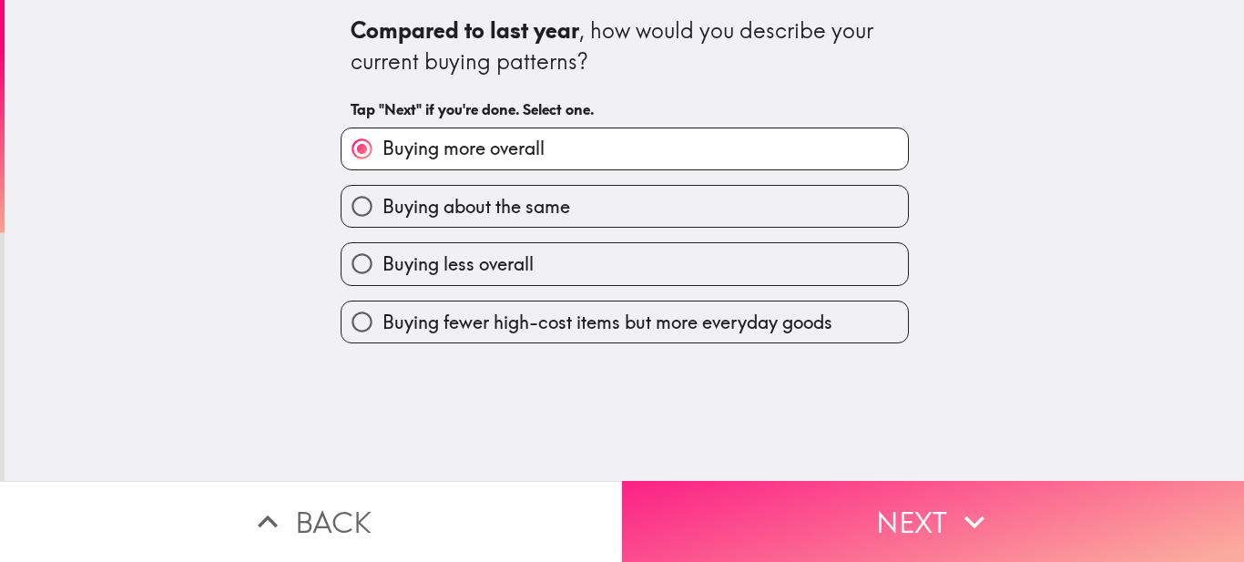
click at [753, 492] on button "Next" at bounding box center [933, 521] width 622 height 81
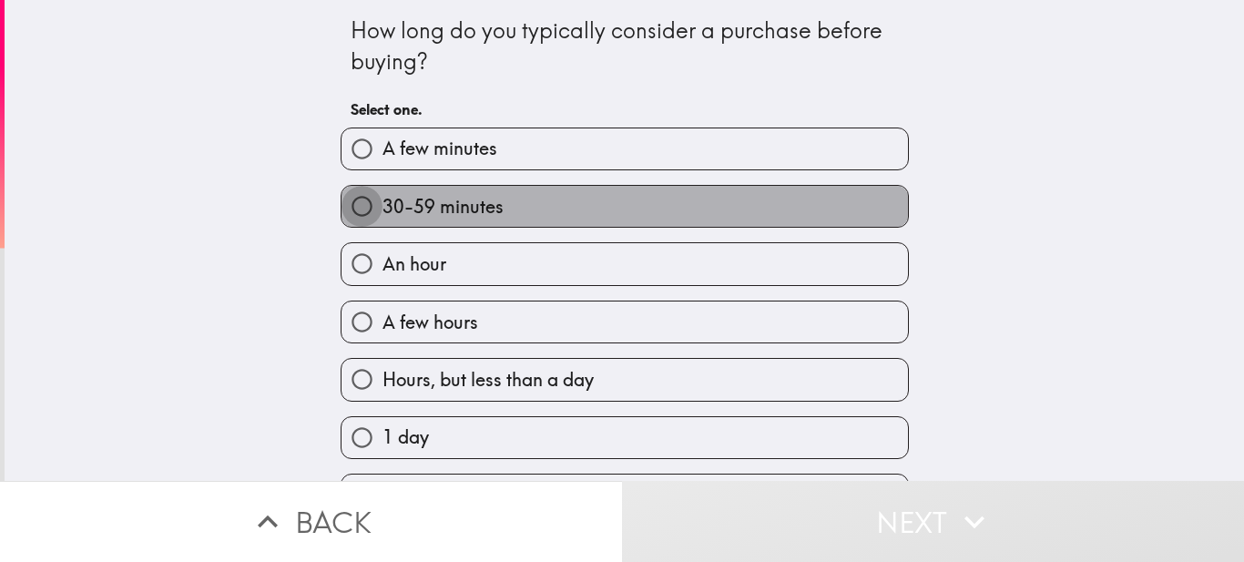
click at [359, 199] on input "30-59 minutes" at bounding box center [361, 206] width 41 height 41
radio input "true"
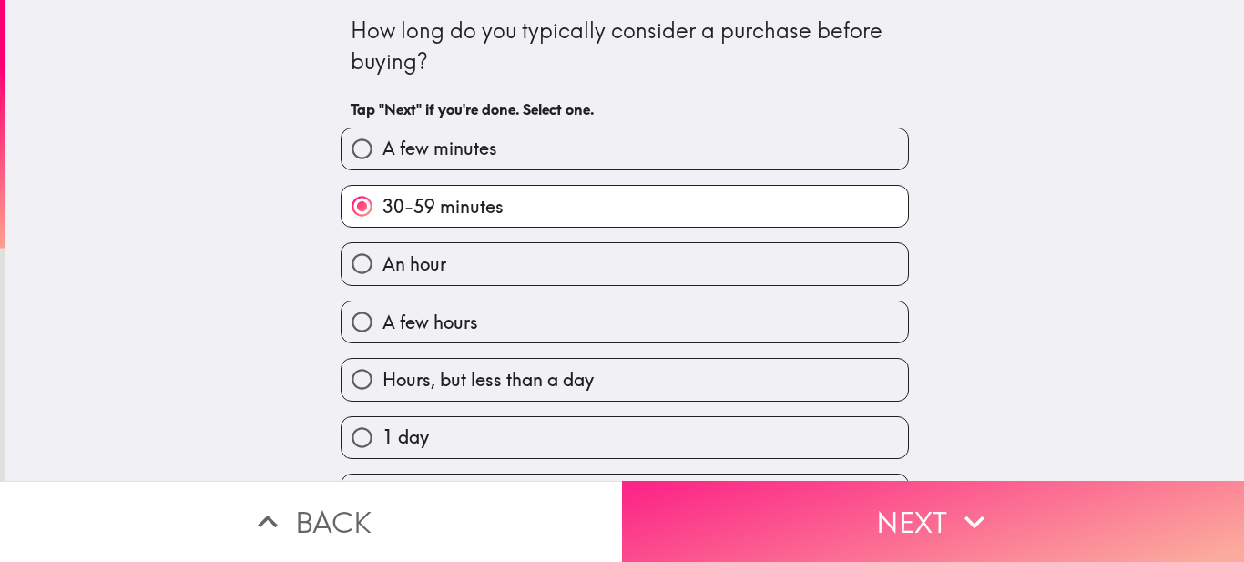
click at [707, 495] on button "Next" at bounding box center [933, 521] width 622 height 81
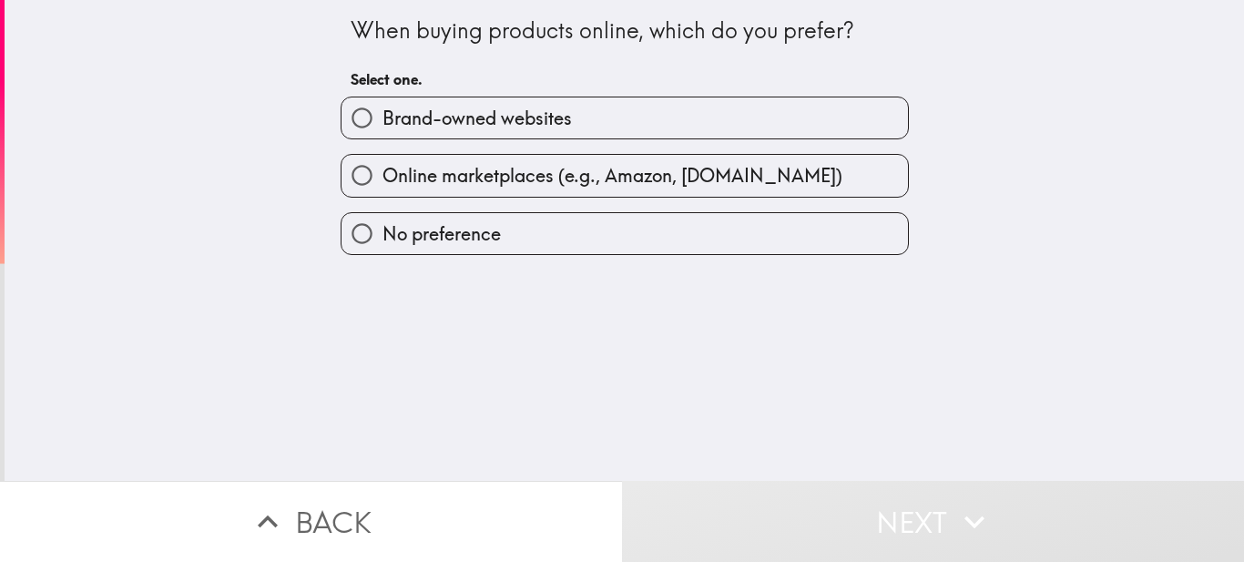
click at [341, 114] on input "Brand-owned websites" at bounding box center [361, 117] width 41 height 41
radio input "true"
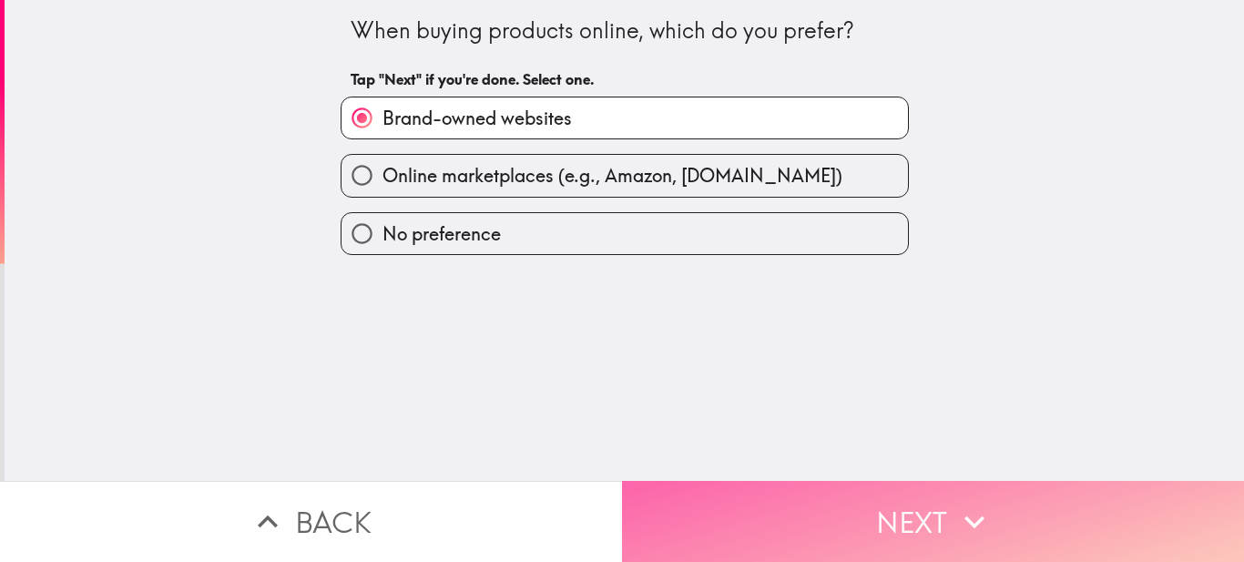
click at [770, 482] on button "Next" at bounding box center [933, 521] width 622 height 81
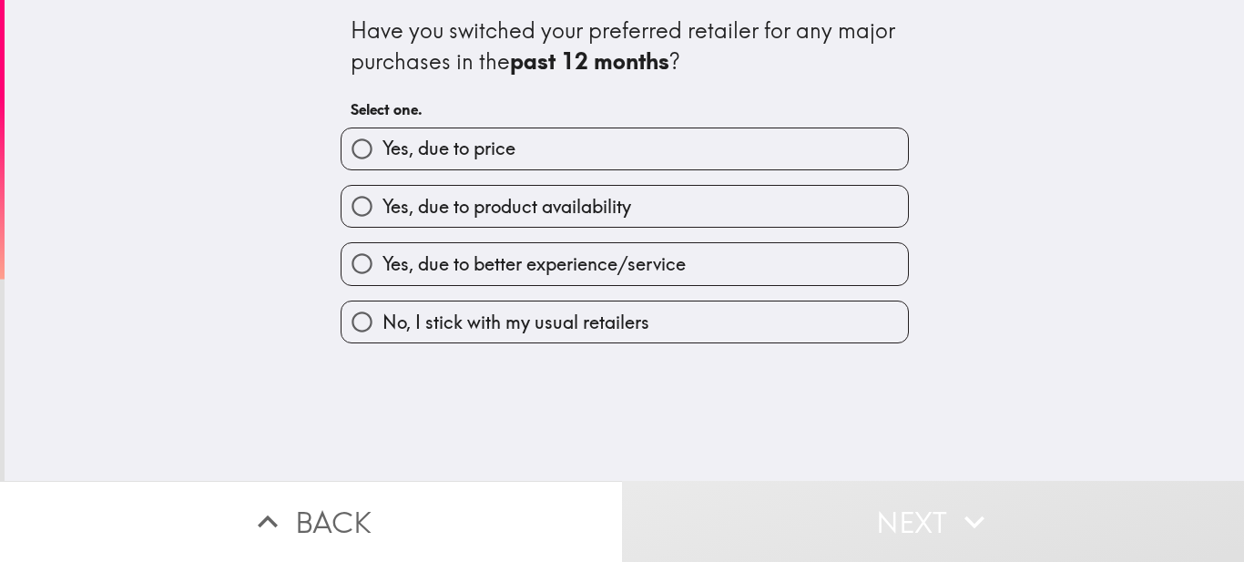
click at [351, 155] on input "Yes, due to price" at bounding box center [361, 148] width 41 height 41
radio input "true"
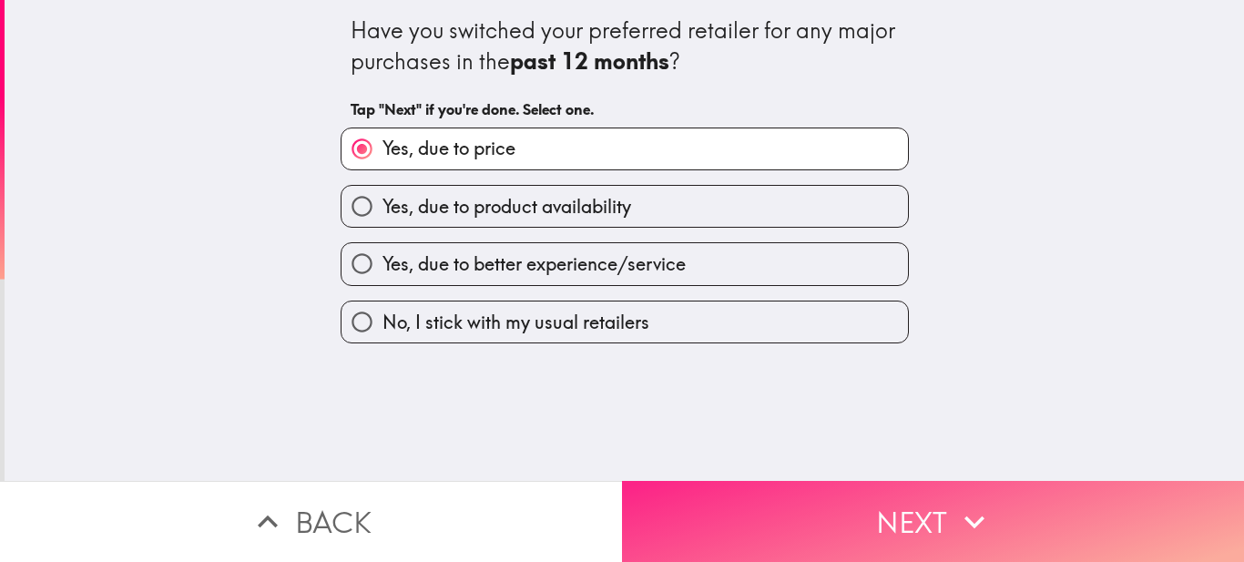
click at [800, 485] on button "Next" at bounding box center [933, 521] width 622 height 81
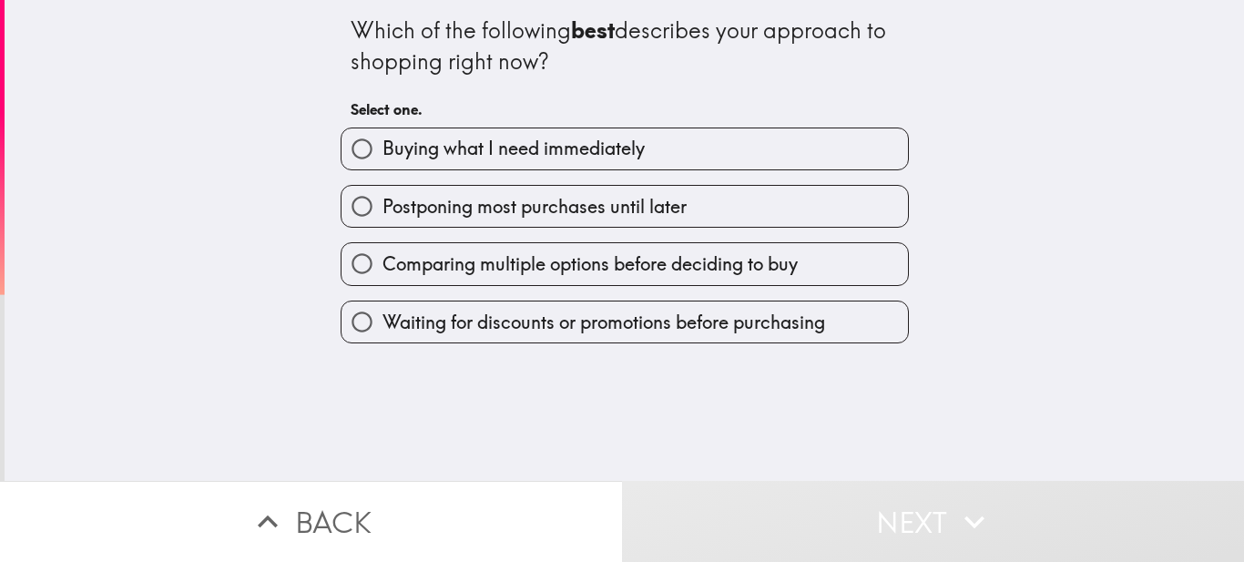
click at [355, 145] on input "Buying what I need immediately" at bounding box center [361, 148] width 41 height 41
radio input "true"
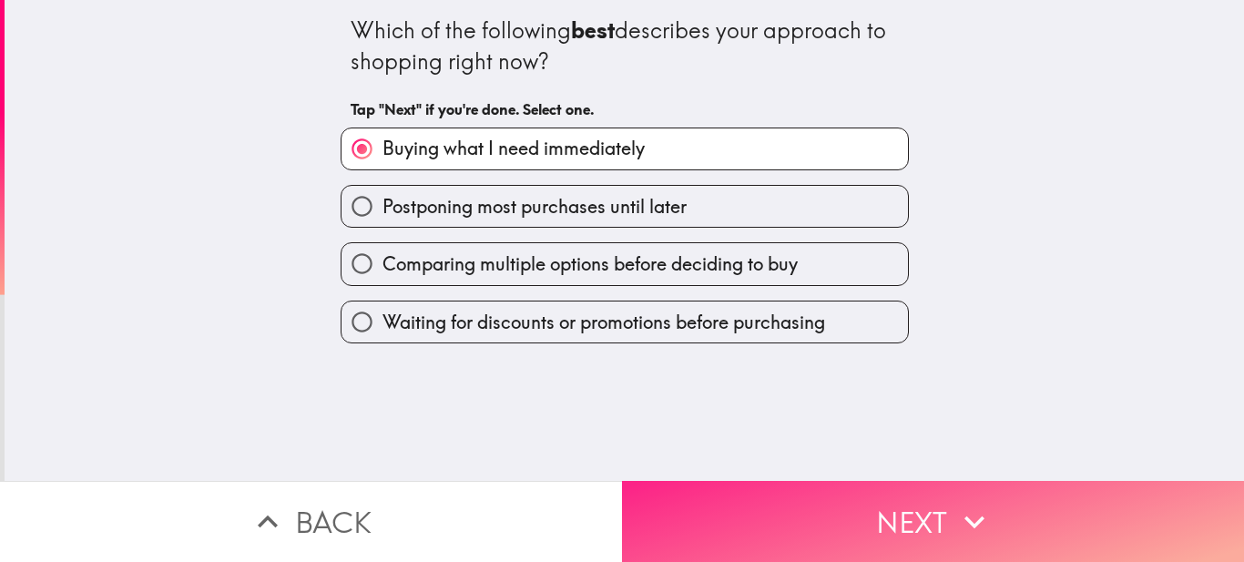
click at [774, 481] on button "Next" at bounding box center [933, 521] width 622 height 81
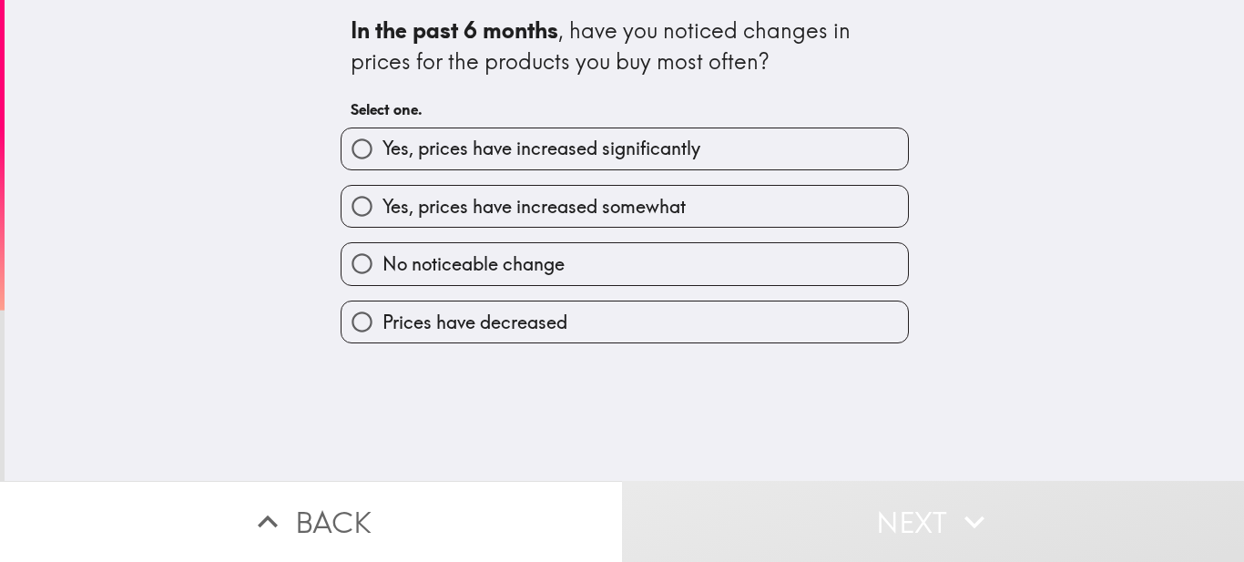
click at [341, 149] on input "Yes, prices have increased significantly" at bounding box center [361, 148] width 41 height 41
radio input "true"
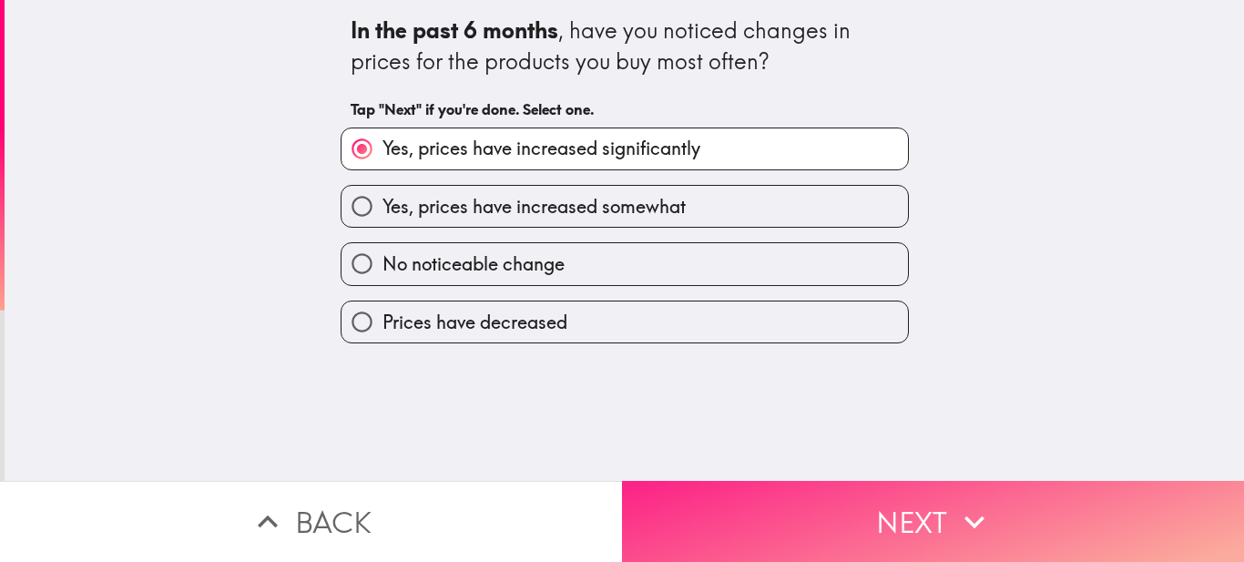
click at [753, 481] on button "Next" at bounding box center [933, 521] width 622 height 81
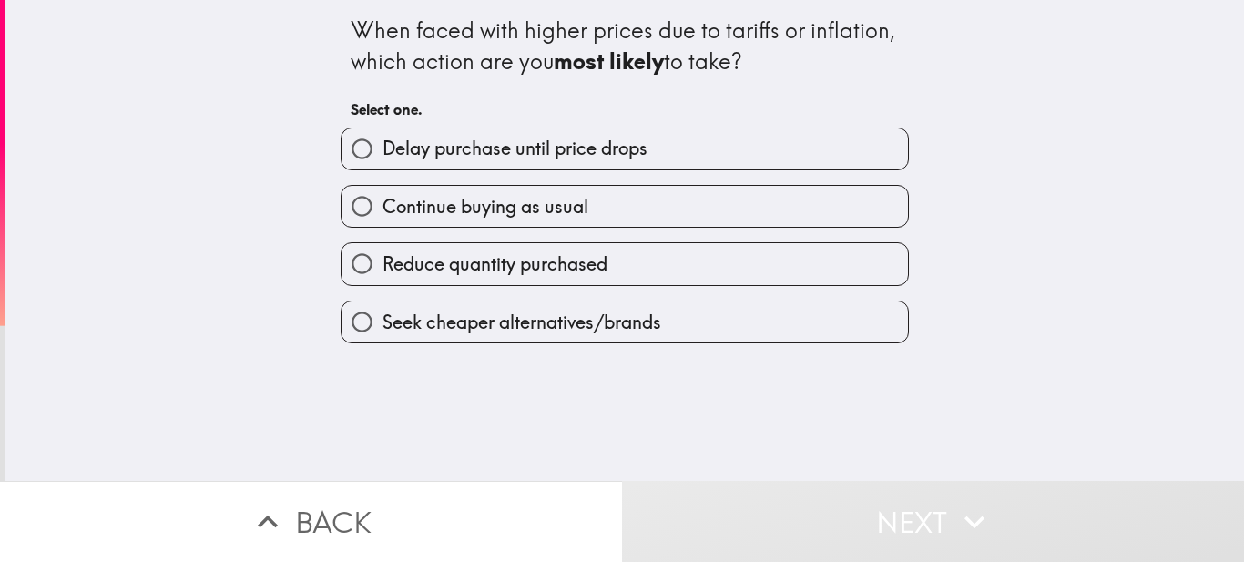
click at [396, 161] on span "Delay purchase until price drops" at bounding box center [514, 148] width 265 height 25
click at [382, 161] on input "Delay purchase until price drops" at bounding box center [361, 148] width 41 height 41
radio input "true"
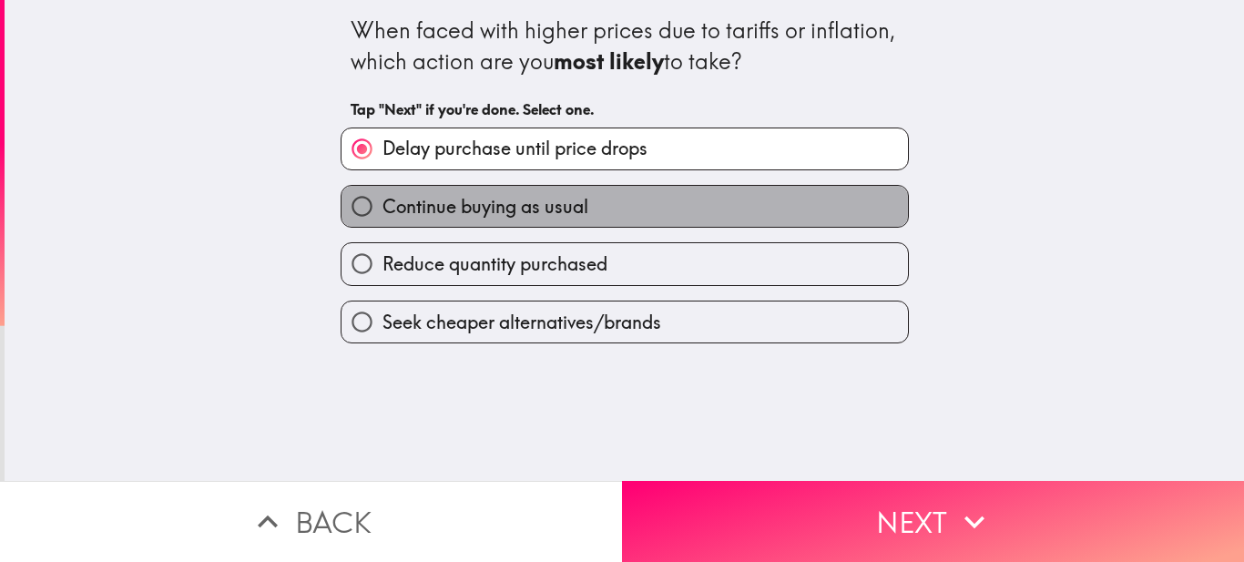
click at [387, 202] on span "Continue buying as usual" at bounding box center [485, 206] width 206 height 25
click at [382, 202] on input "Continue buying as usual" at bounding box center [361, 206] width 41 height 41
radio input "true"
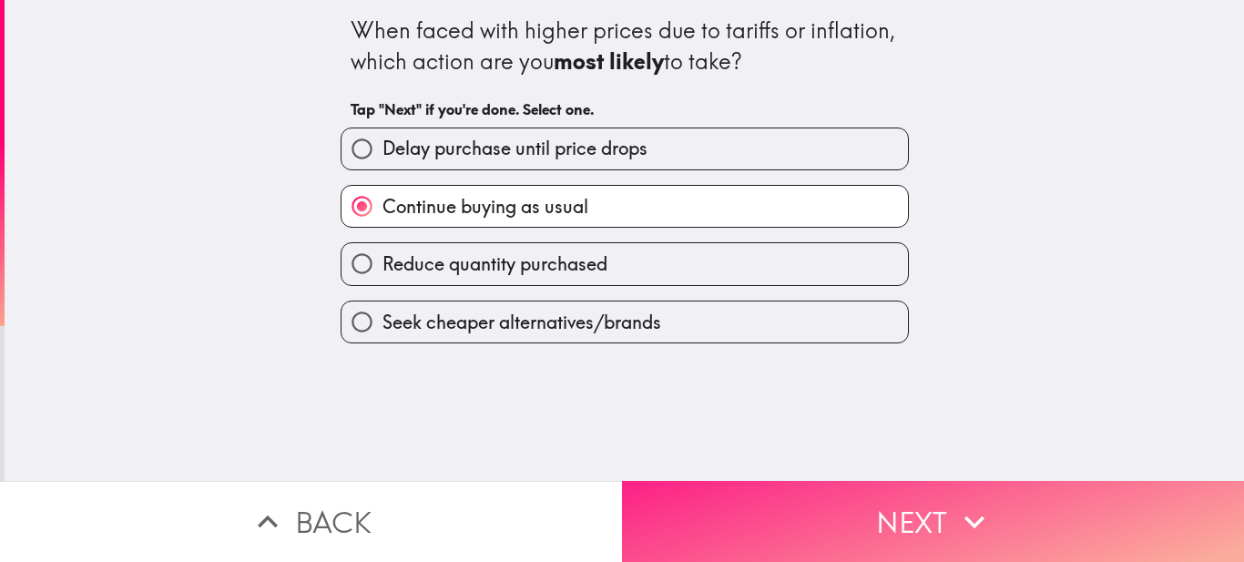
click at [796, 483] on button "Next" at bounding box center [933, 521] width 622 height 81
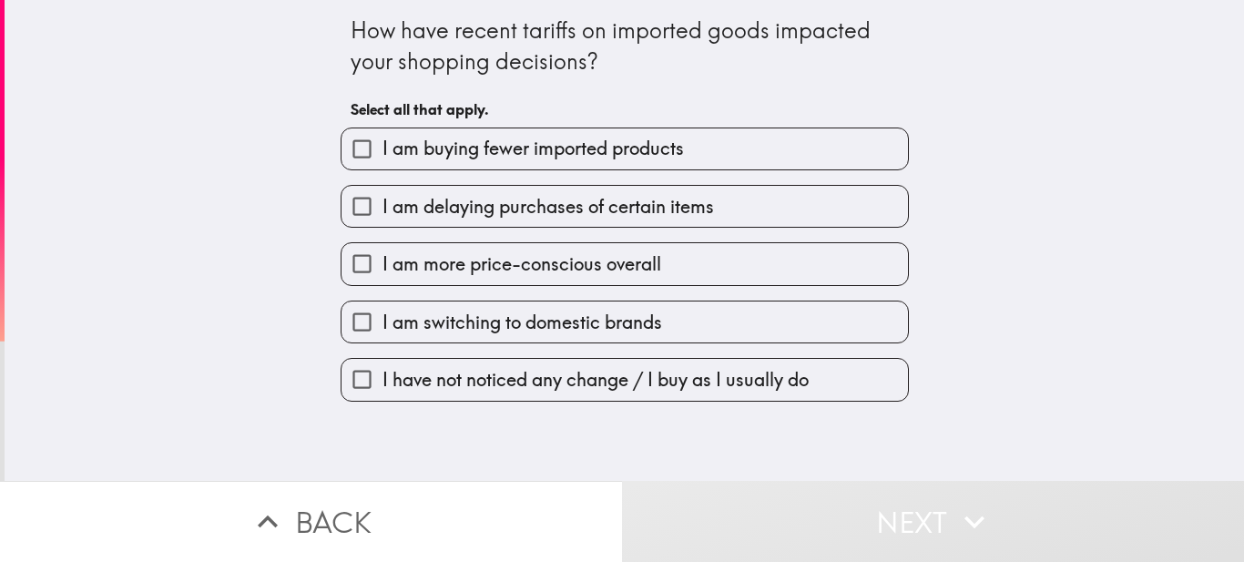
click at [397, 156] on span "I am buying fewer imported products" at bounding box center [532, 148] width 301 height 25
click at [382, 156] on input "I am buying fewer imported products" at bounding box center [361, 148] width 41 height 41
checkbox input "true"
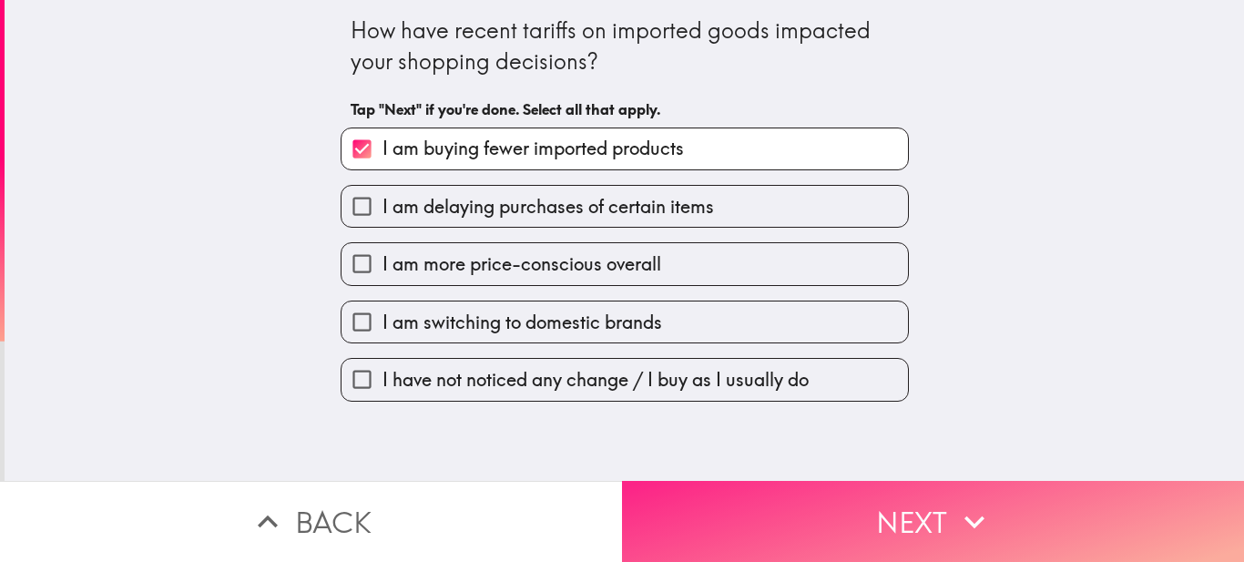
click at [738, 493] on button "Next" at bounding box center [933, 521] width 622 height 81
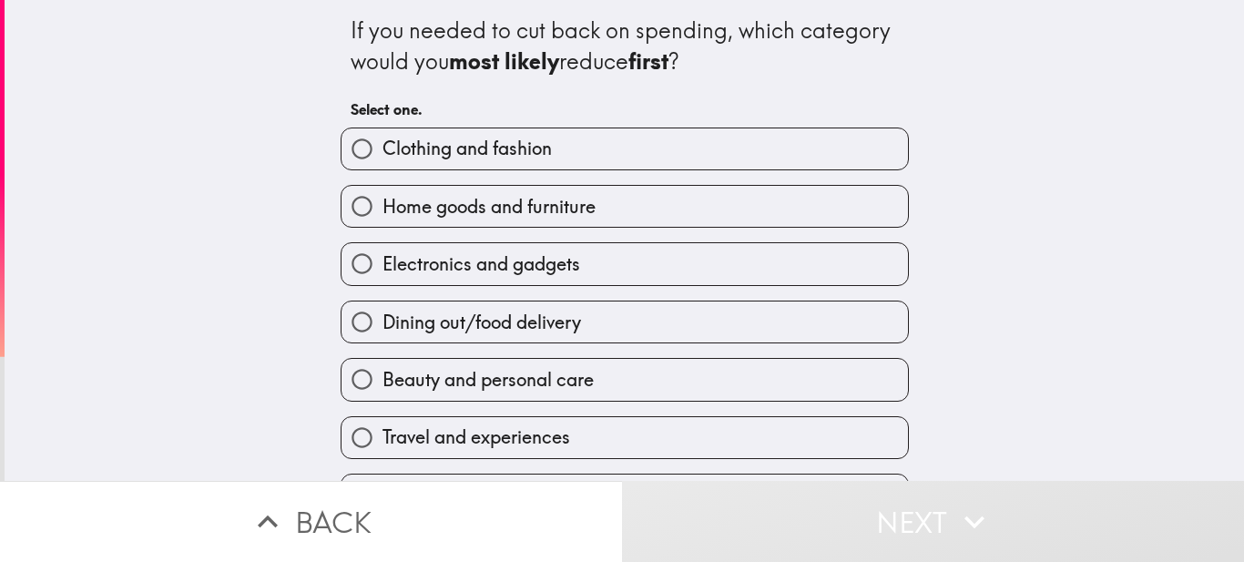
click at [354, 163] on input "Clothing and fashion" at bounding box center [361, 148] width 41 height 41
radio input "true"
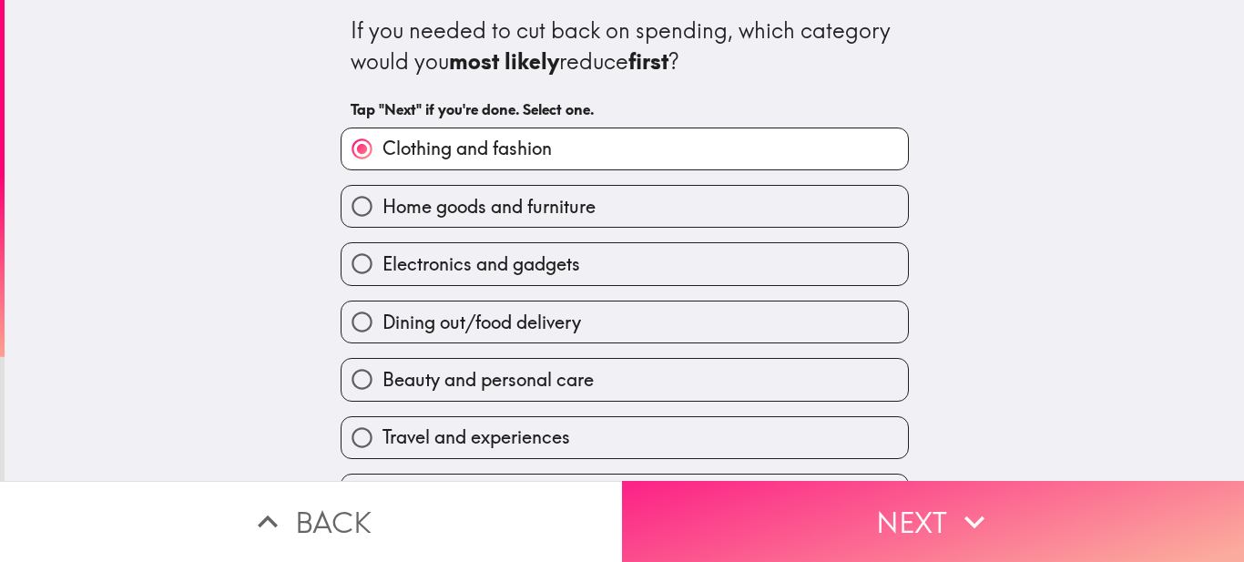
click at [703, 494] on button "Next" at bounding box center [933, 521] width 622 height 81
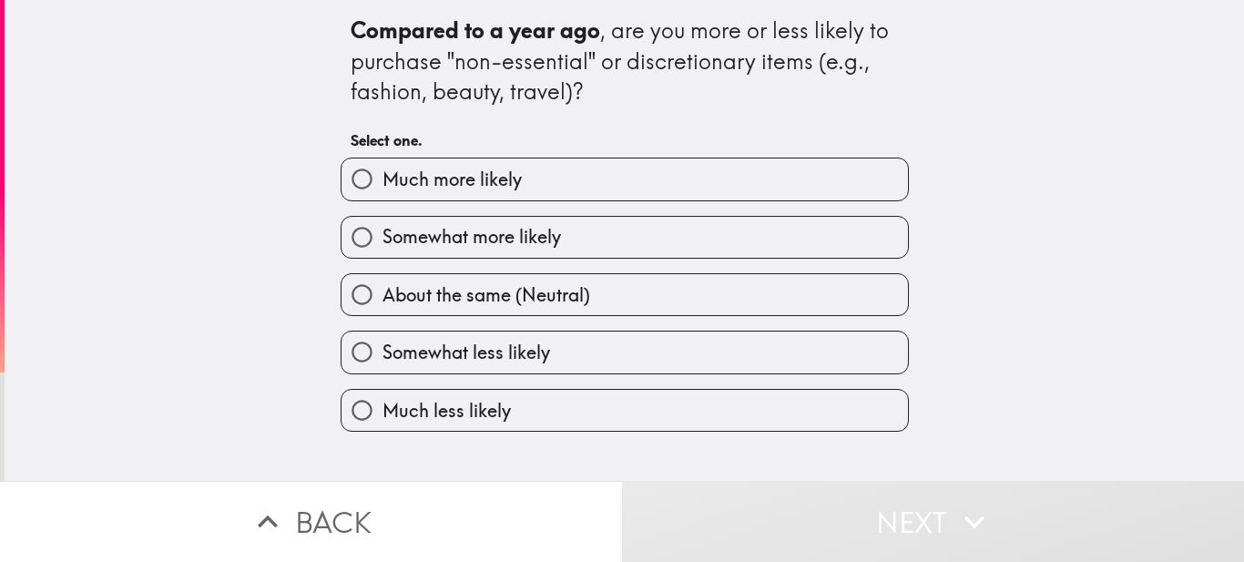
click at [349, 177] on input "Much more likely" at bounding box center [361, 178] width 41 height 41
radio input "true"
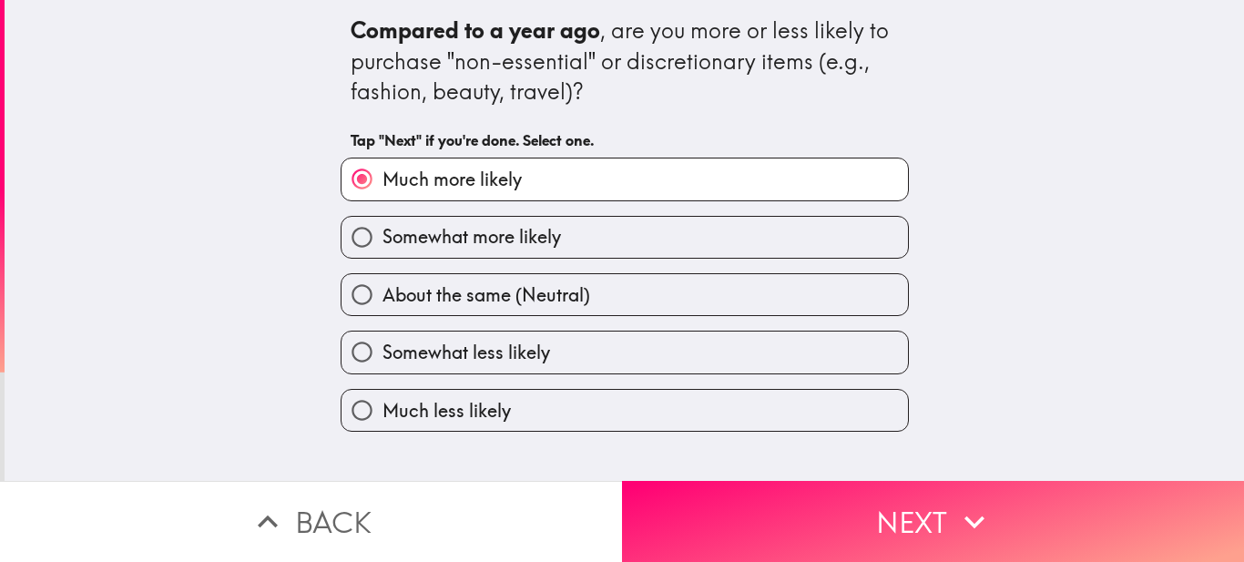
click at [401, 241] on span "Somewhat more likely" at bounding box center [471, 236] width 178 height 25
click at [382, 241] on input "Somewhat more likely" at bounding box center [361, 237] width 41 height 41
radio input "true"
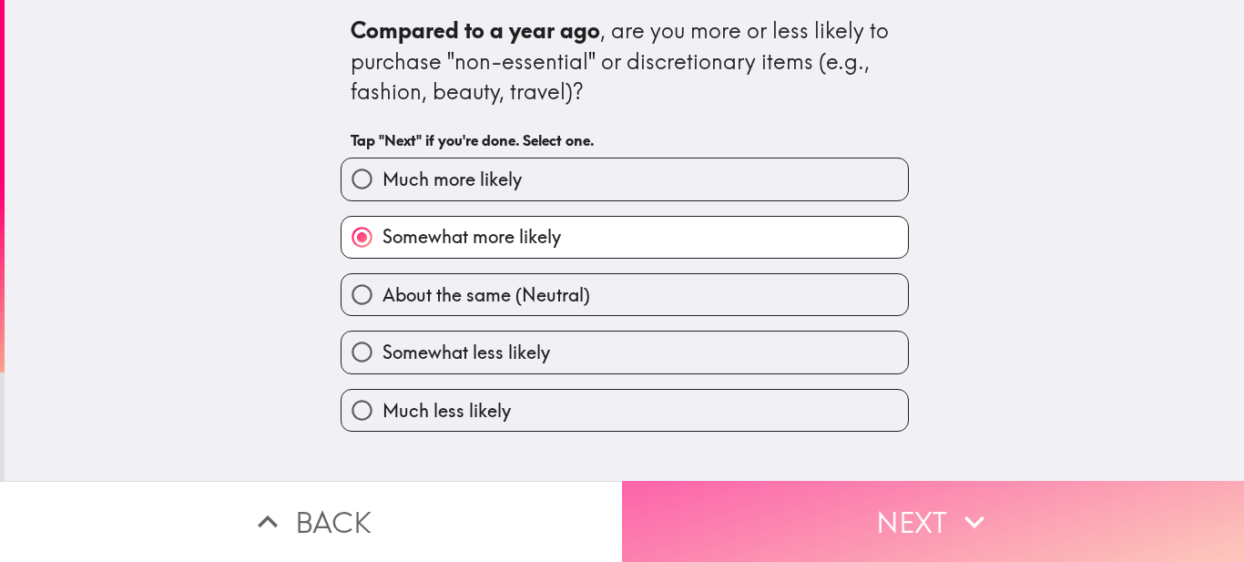
click at [742, 496] on button "Next" at bounding box center [933, 521] width 622 height 81
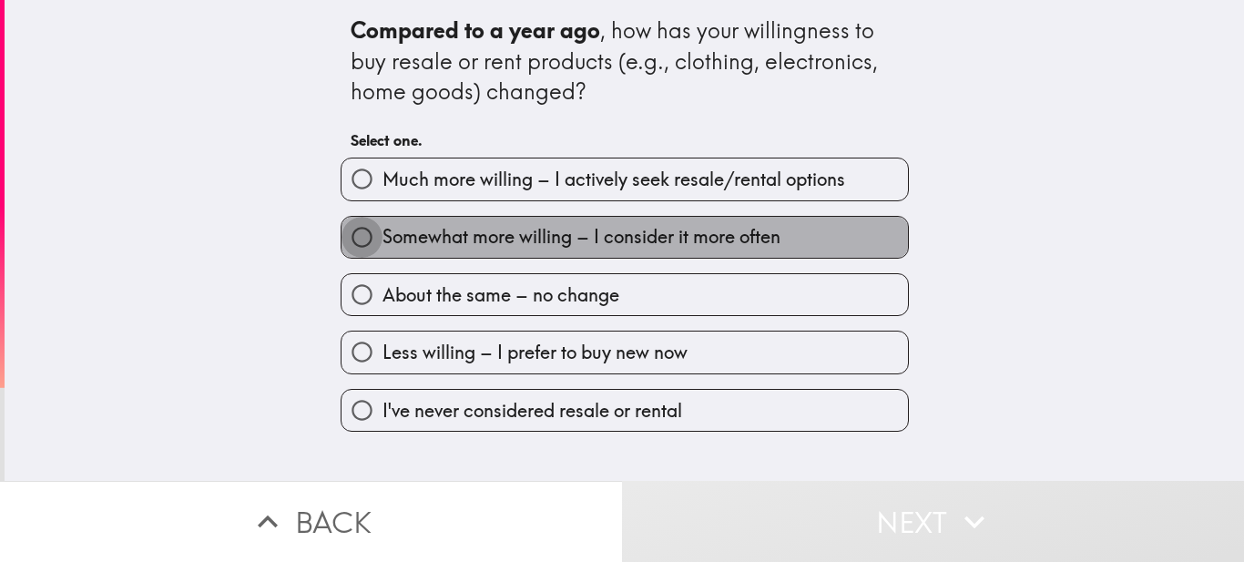
click at [361, 240] on input "Somewhat more willing – I consider it more often" at bounding box center [361, 237] width 41 height 41
radio input "true"
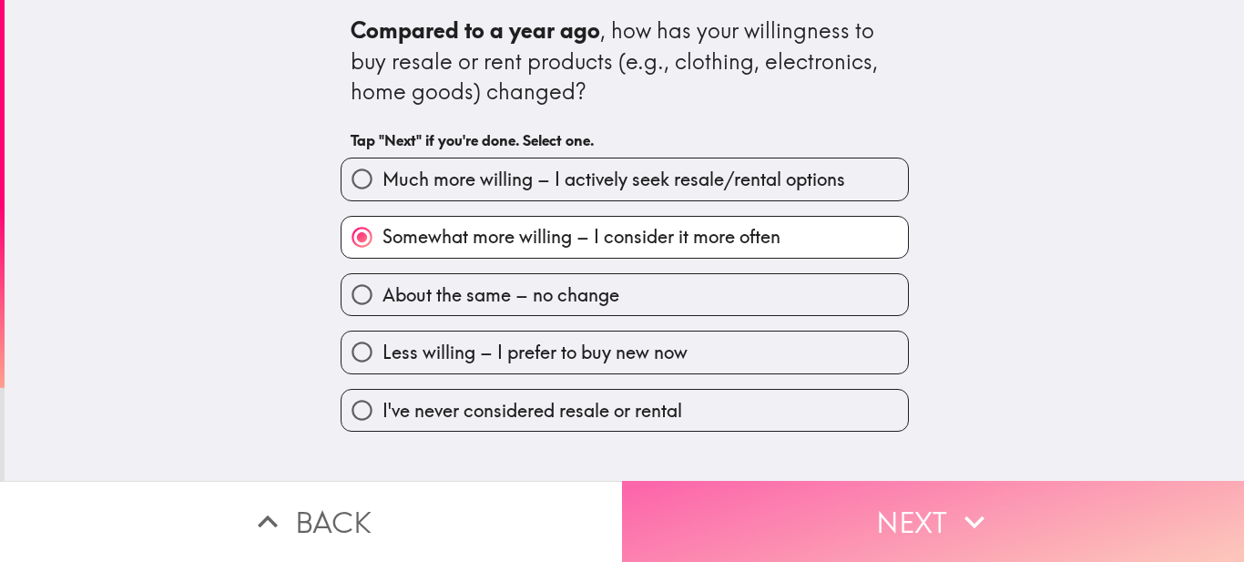
click at [862, 521] on button "Next" at bounding box center [933, 521] width 622 height 81
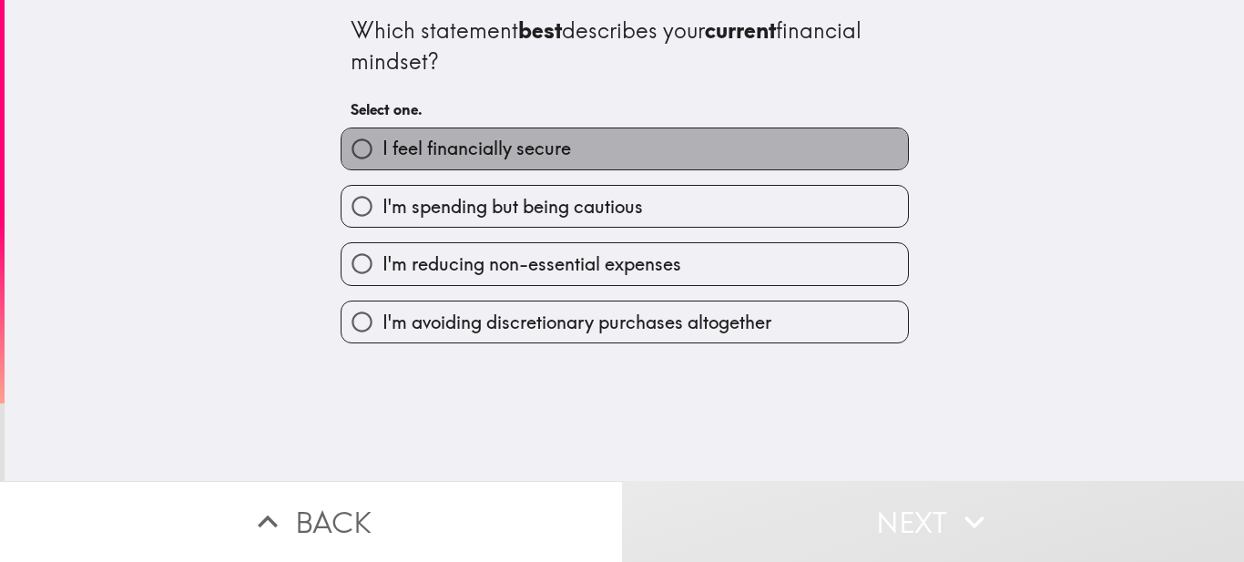
click at [392, 149] on span "I feel financially secure" at bounding box center [476, 148] width 188 height 25
click at [382, 149] on input "I feel financially secure" at bounding box center [361, 148] width 41 height 41
radio input "true"
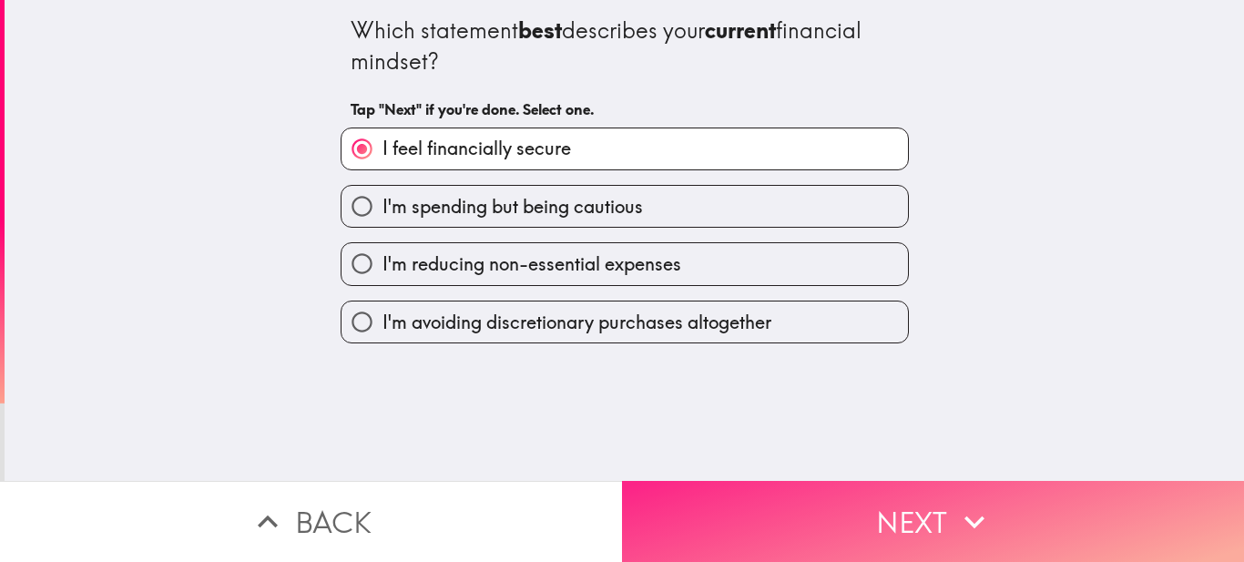
click at [714, 487] on button "Next" at bounding box center [933, 521] width 622 height 81
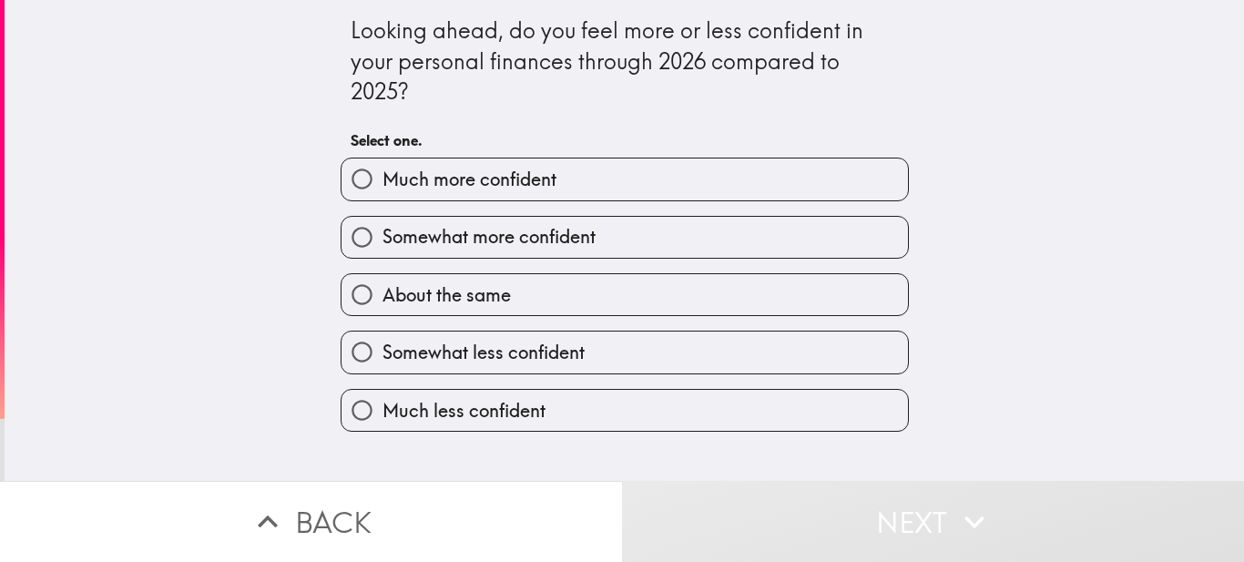
click at [418, 188] on span "Much more confident" at bounding box center [469, 179] width 174 height 25
click at [382, 188] on input "Much more confident" at bounding box center [361, 178] width 41 height 41
radio input "true"
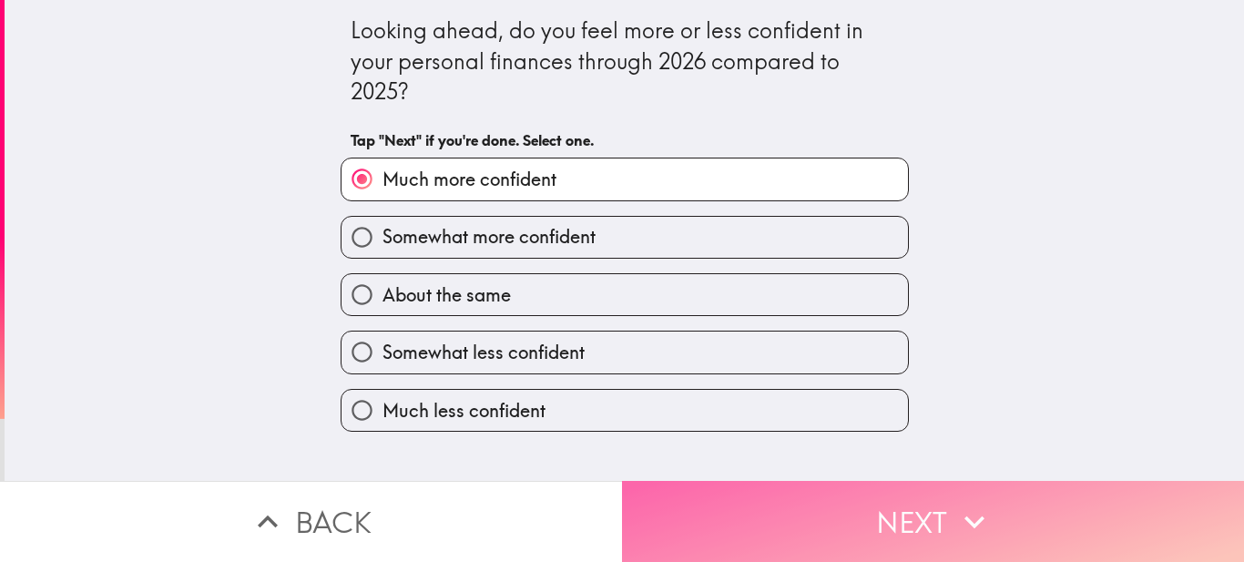
click at [707, 504] on button "Next" at bounding box center [933, 521] width 622 height 81
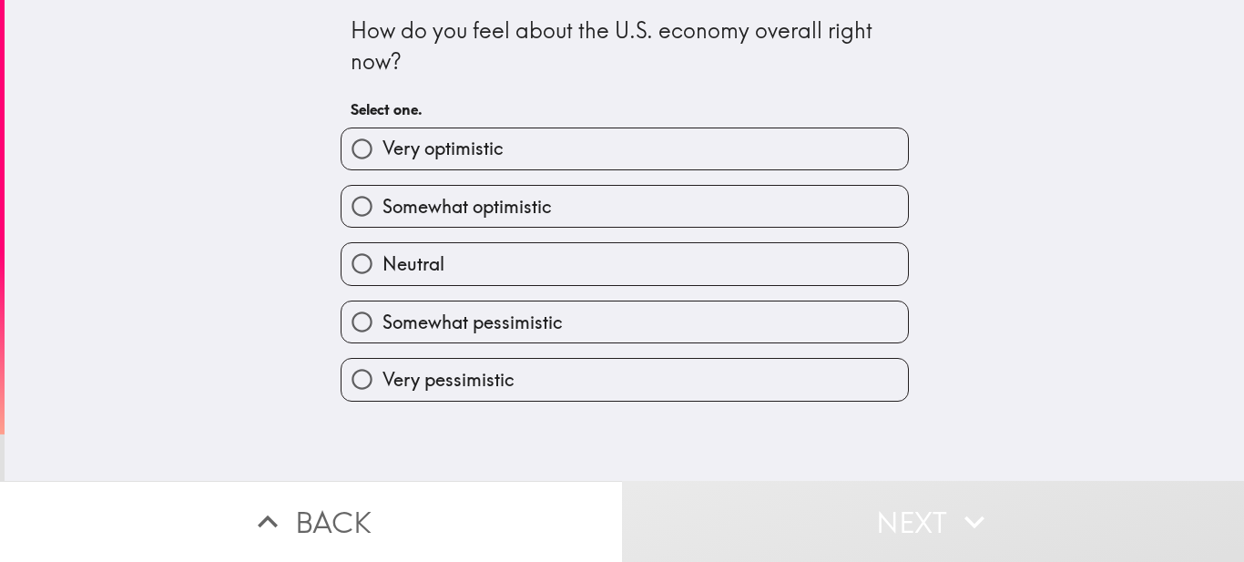
click at [382, 213] on span "Somewhat optimistic" at bounding box center [466, 206] width 169 height 25
click at [371, 213] on input "Somewhat optimistic" at bounding box center [361, 206] width 41 height 41
radio input "true"
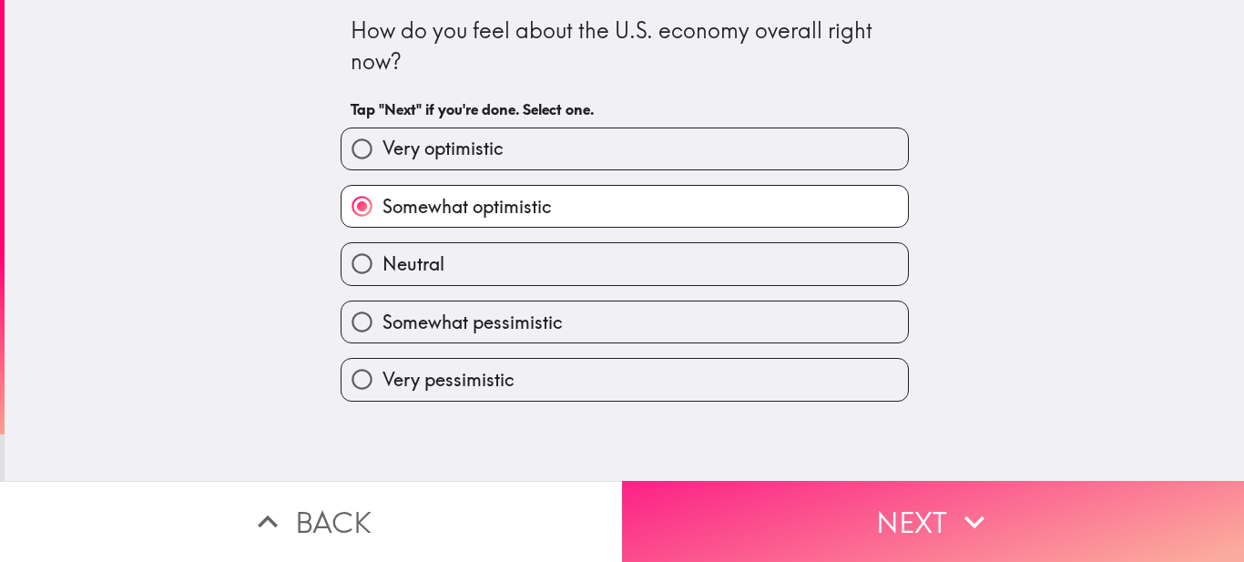
click at [818, 481] on button "Next" at bounding box center [933, 521] width 622 height 81
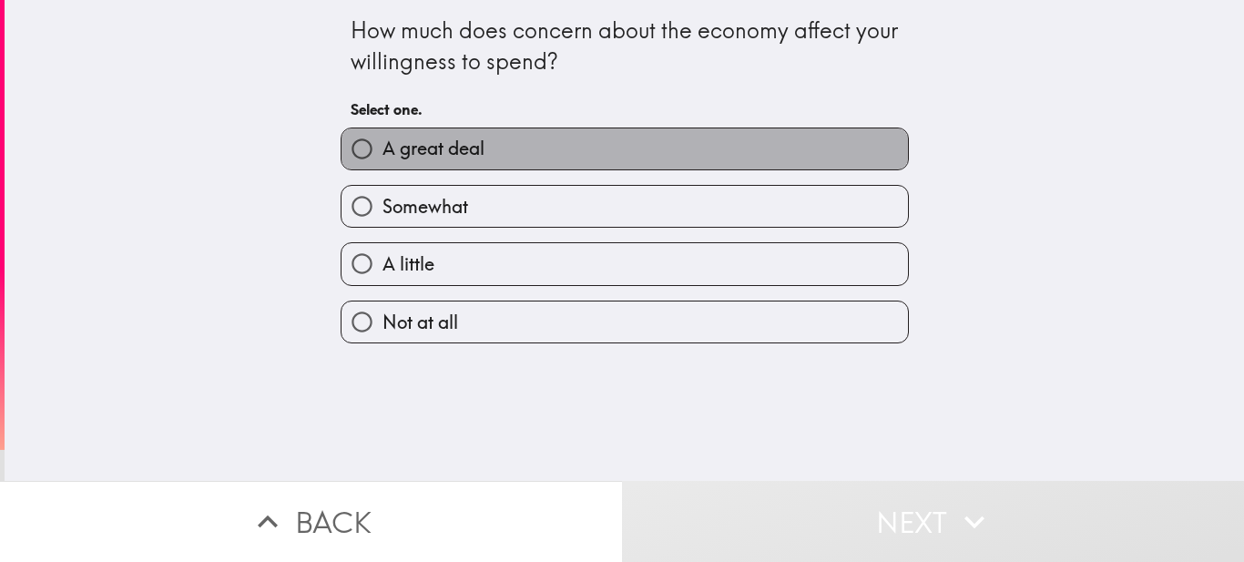
click at [441, 136] on label "A great deal" at bounding box center [624, 148] width 566 height 41
click at [382, 136] on input "A great deal" at bounding box center [361, 148] width 41 height 41
radio input "true"
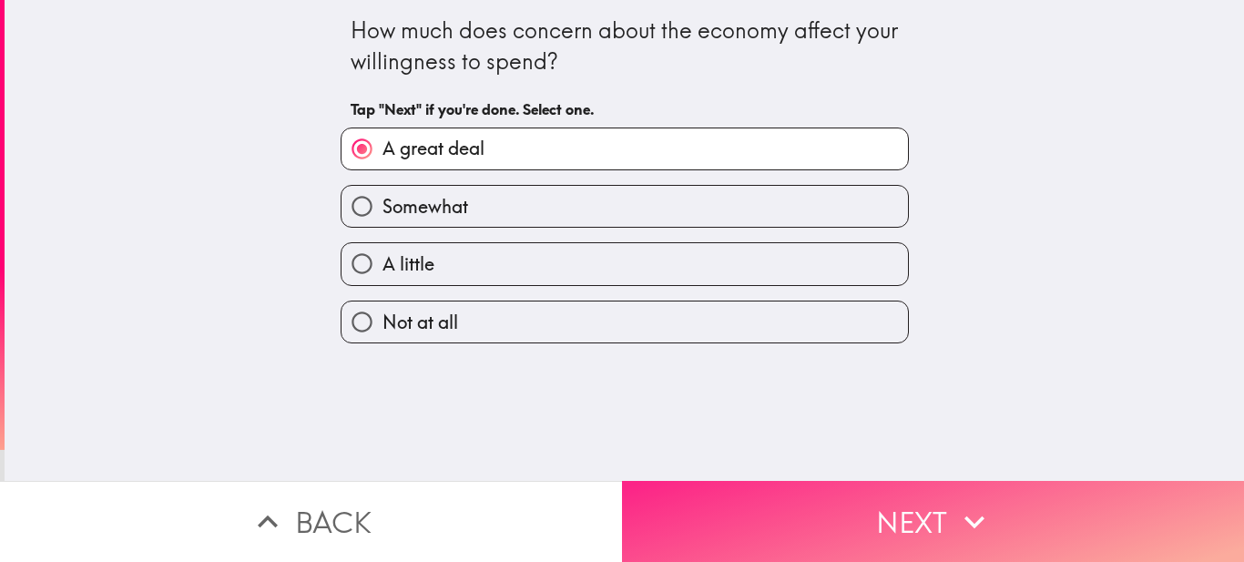
click at [827, 481] on button "Next" at bounding box center [933, 521] width 622 height 81
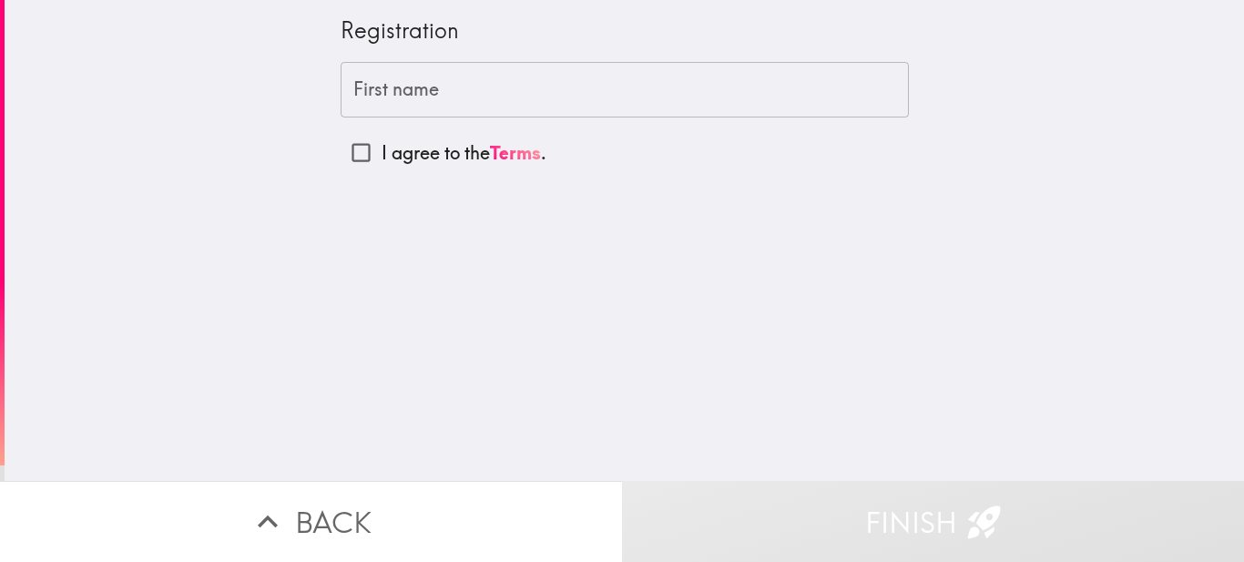
click at [376, 94] on input "First name" at bounding box center [625, 90] width 568 height 56
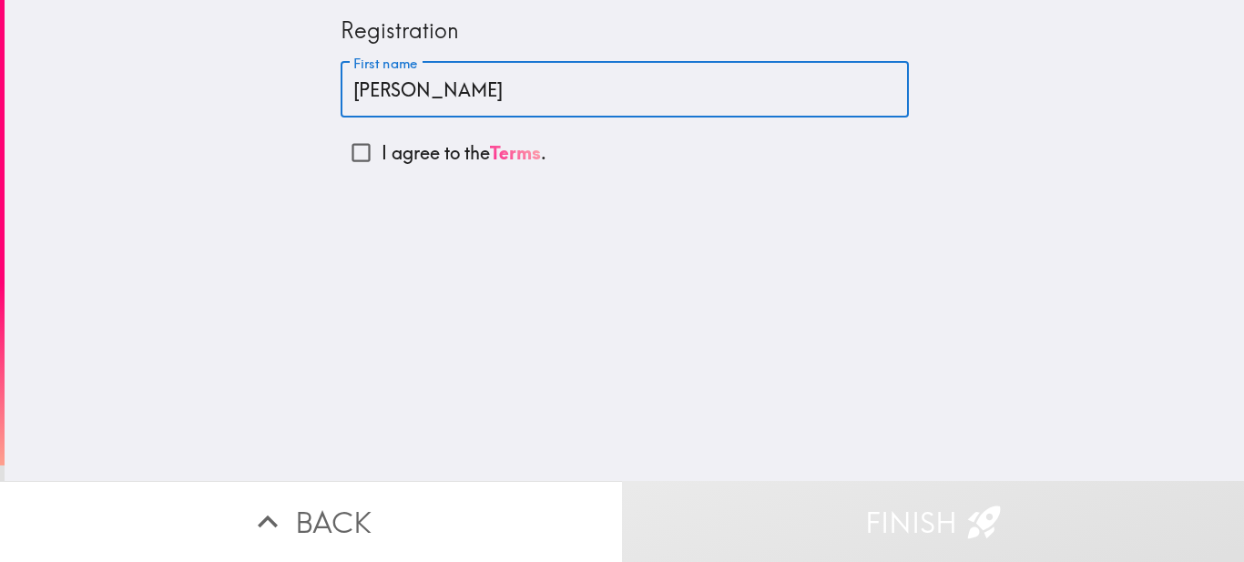
type input "[PERSON_NAME]"
click at [490, 153] on link "Terms" at bounding box center [515, 152] width 51 height 23
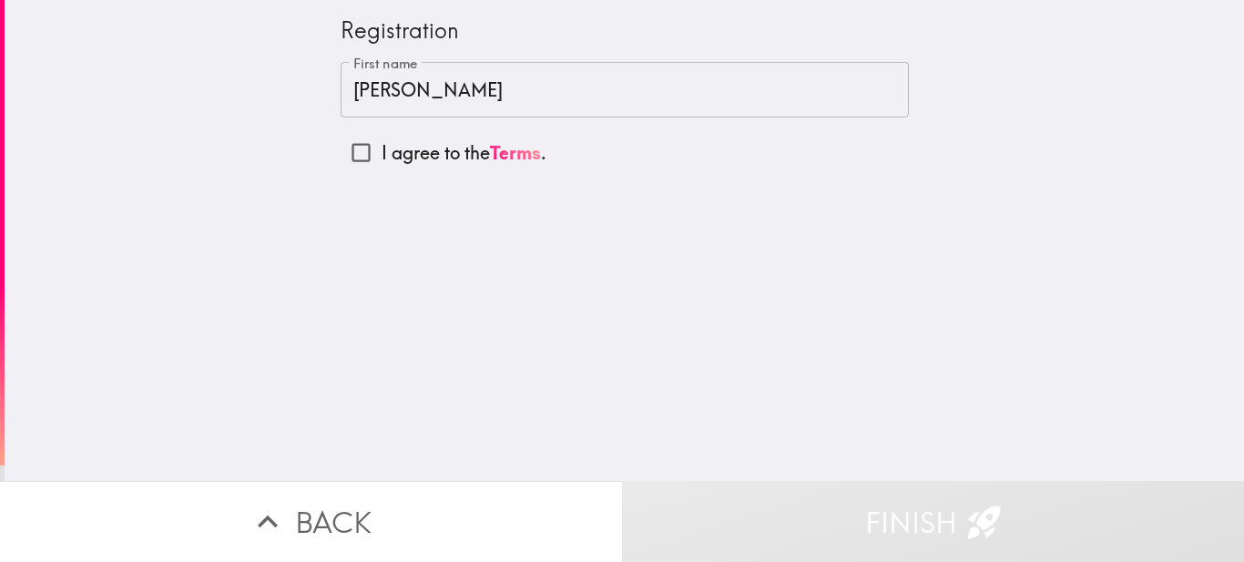
click at [345, 153] on input "I agree to the Terms ." at bounding box center [361, 152] width 41 height 41
checkbox input "true"
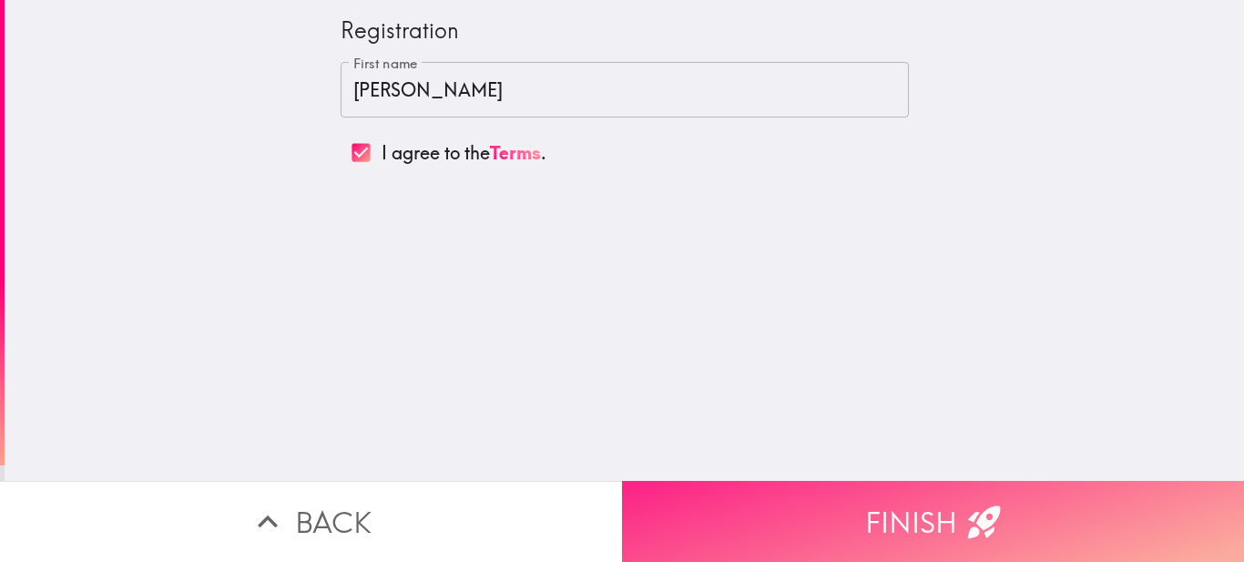
click at [805, 514] on button "Finish" at bounding box center [933, 521] width 622 height 81
